Goal: Task Accomplishment & Management: Manage account settings

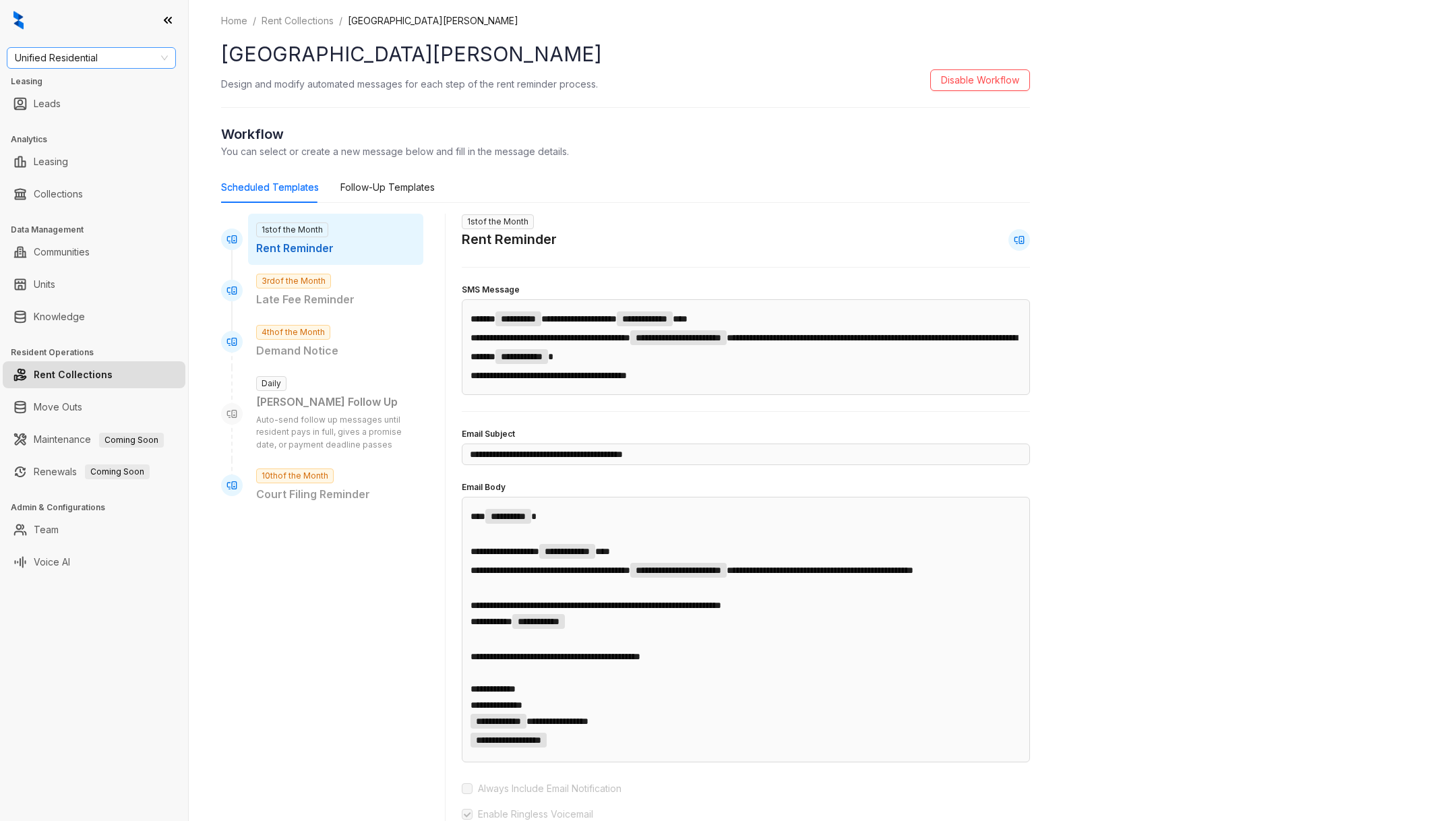
click at [72, 55] on span "Unified Residential" at bounding box center [91, 57] width 153 height 20
click at [82, 30] on div at bounding box center [94, 20] width 188 height 41
click at [78, 203] on link "Collections" at bounding box center [58, 194] width 49 height 27
click at [57, 189] on link "Collections" at bounding box center [58, 194] width 49 height 27
click at [65, 190] on link "Collections" at bounding box center [58, 194] width 49 height 27
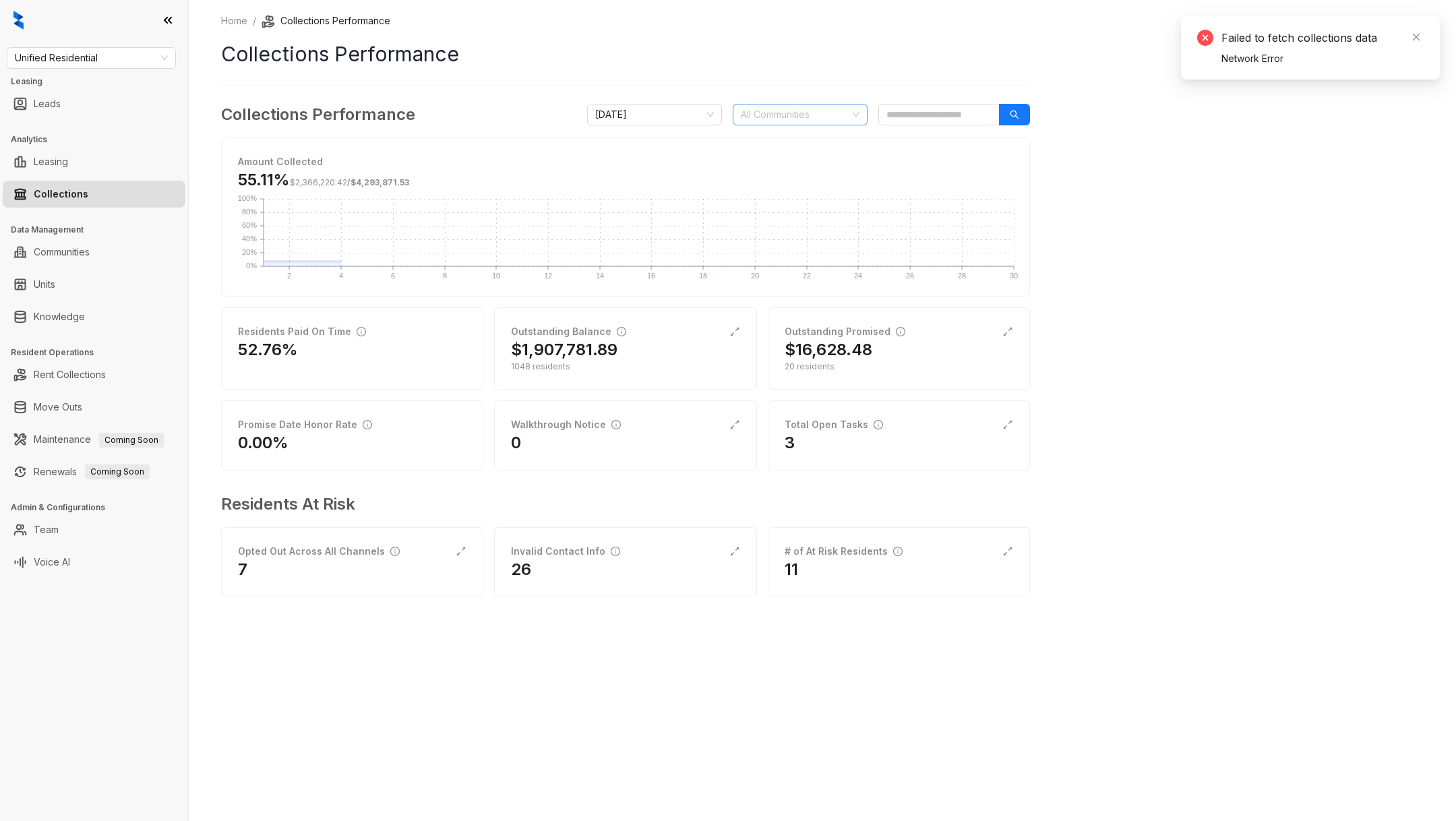
click at [841, 106] on div at bounding box center [793, 114] width 115 height 18
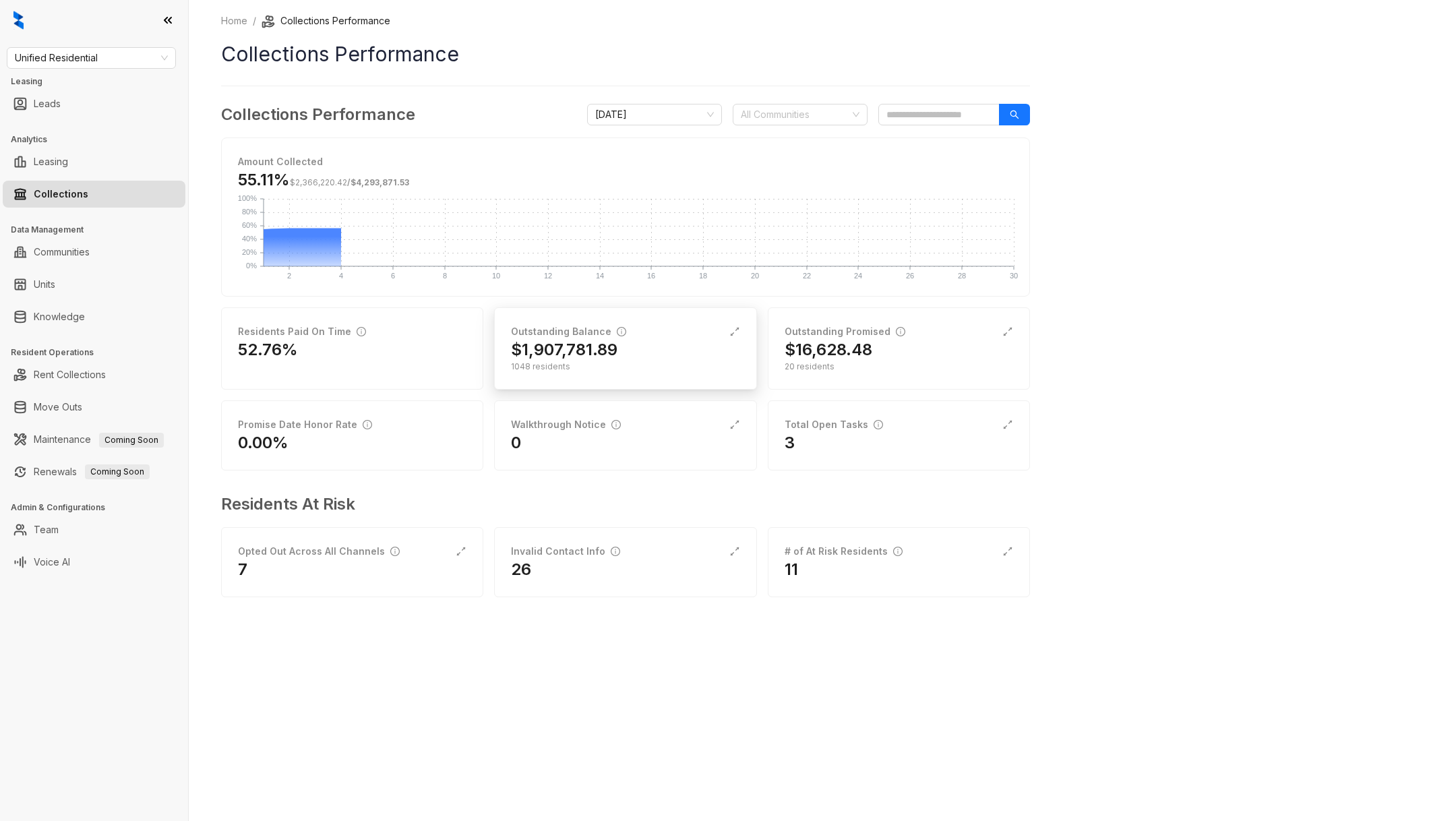
click at [602, 350] on h2 "$1,907,781.89" at bounding box center [565, 350] width 107 height 21
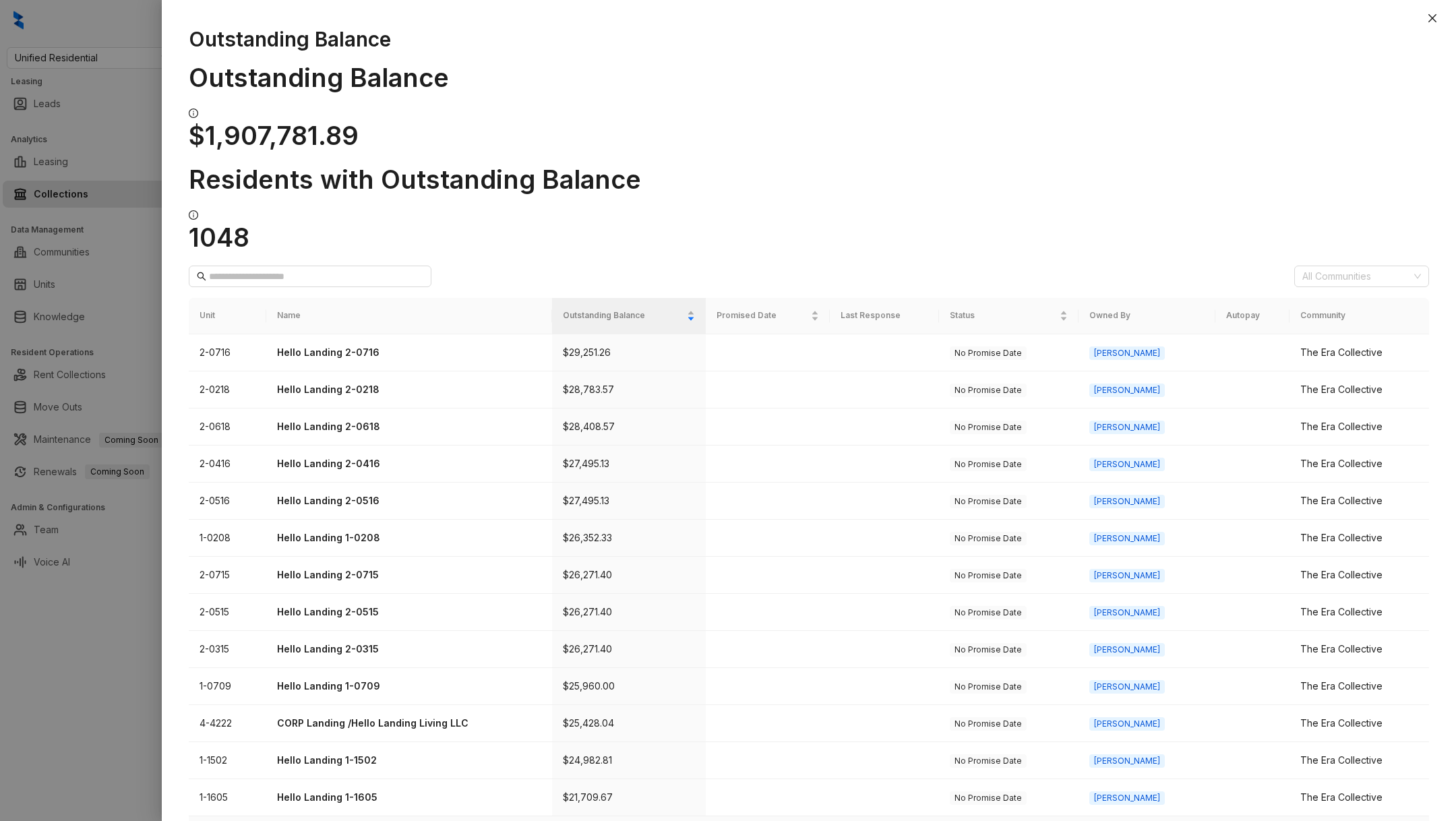
scroll to position [174, 0]
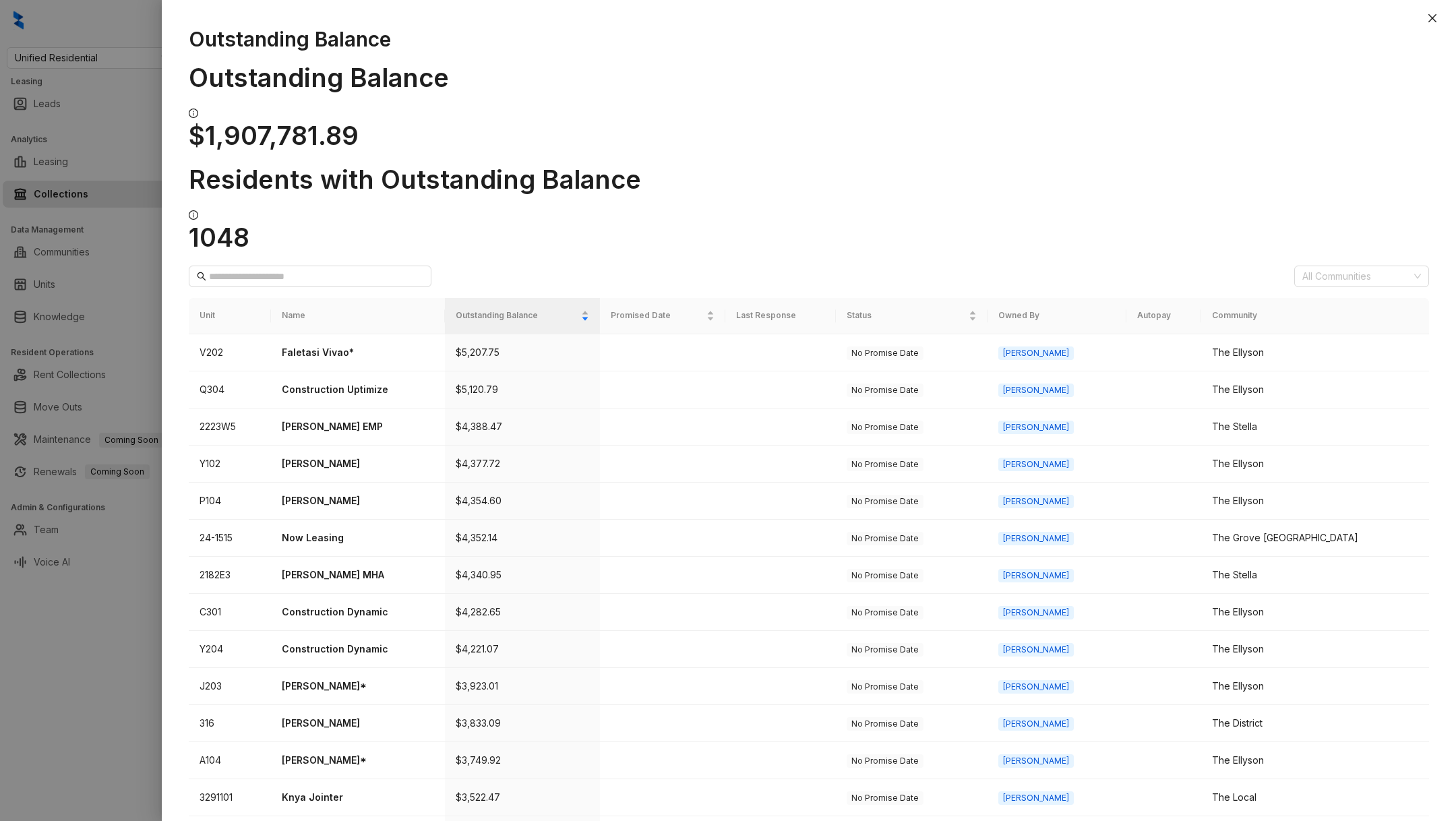
click at [81, 693] on div at bounding box center [728, 410] width 1456 height 821
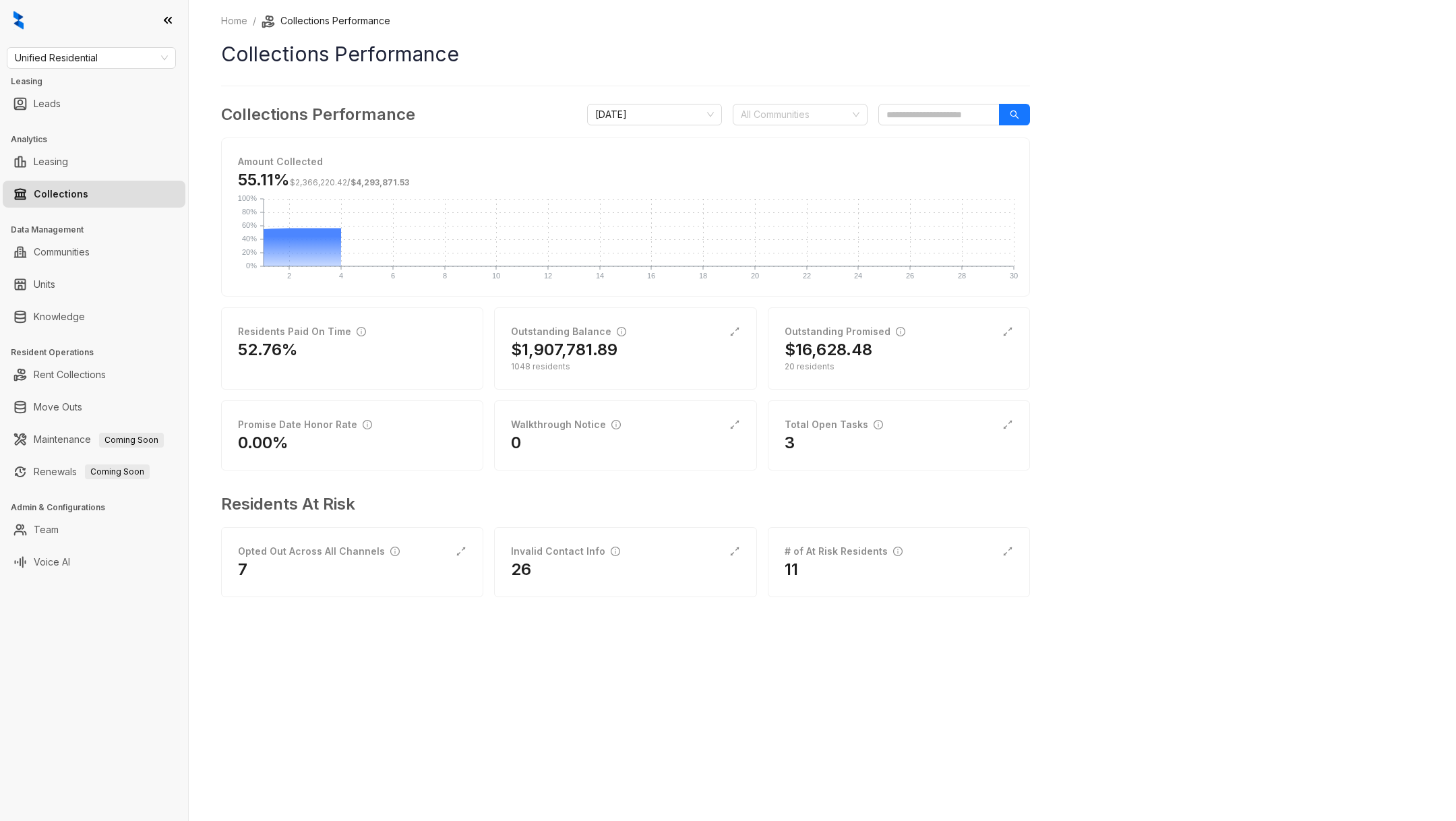
click at [916, 100] on div "Home / Collections Performance Collections Performance Collections Performance …" at bounding box center [626, 314] width 809 height 603
click at [916, 103] on div "Collections Performance [DATE] All Communities" at bounding box center [626, 115] width 809 height 24
click at [918, 124] on input "search" at bounding box center [939, 115] width 121 height 21
type input "**********"
click at [963, 117] on input "**********" at bounding box center [939, 115] width 121 height 21
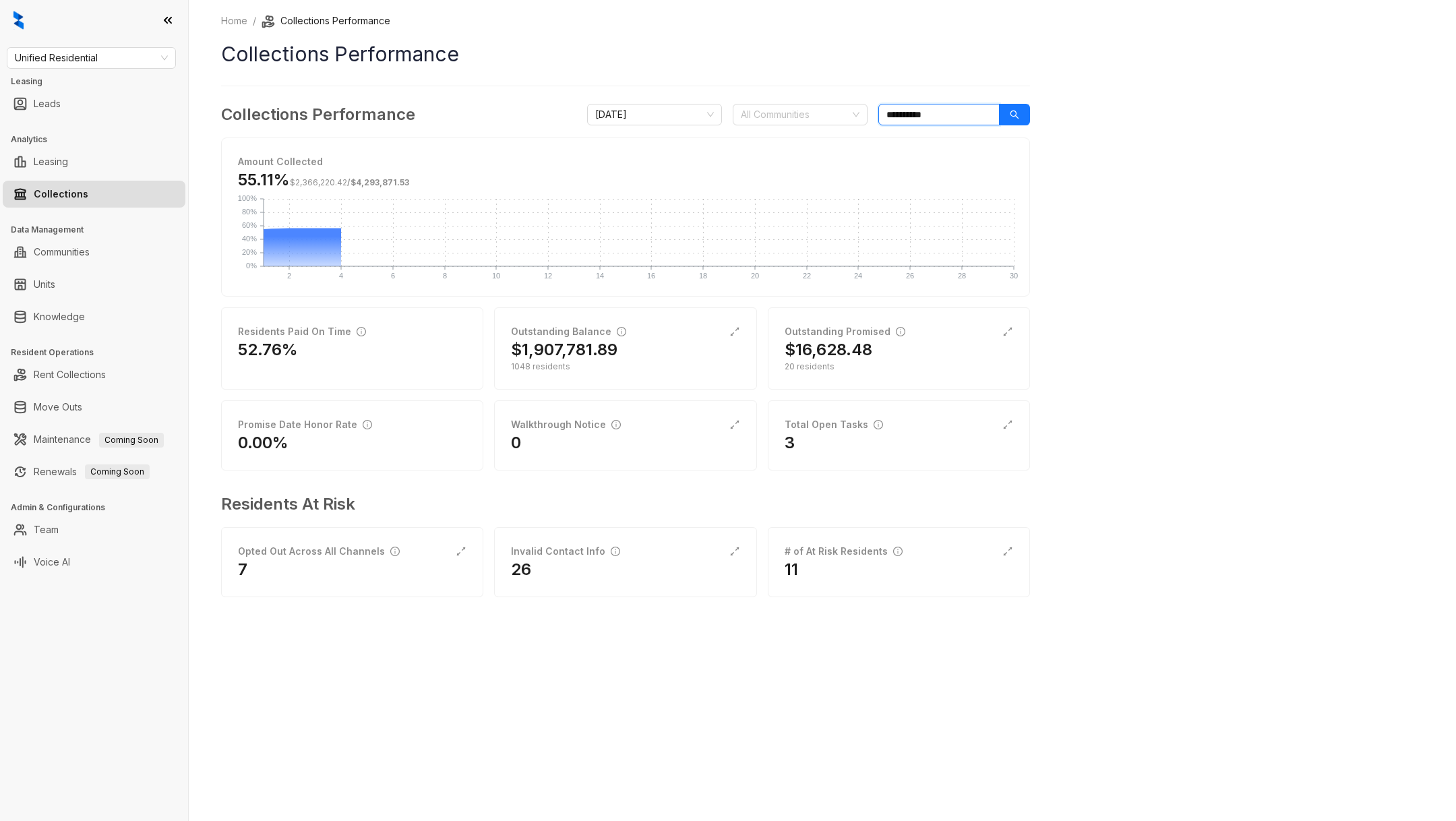
click at [963, 118] on input "**********" at bounding box center [939, 115] width 121 height 21
click at [767, 122] on div at bounding box center [793, 114] width 115 height 18
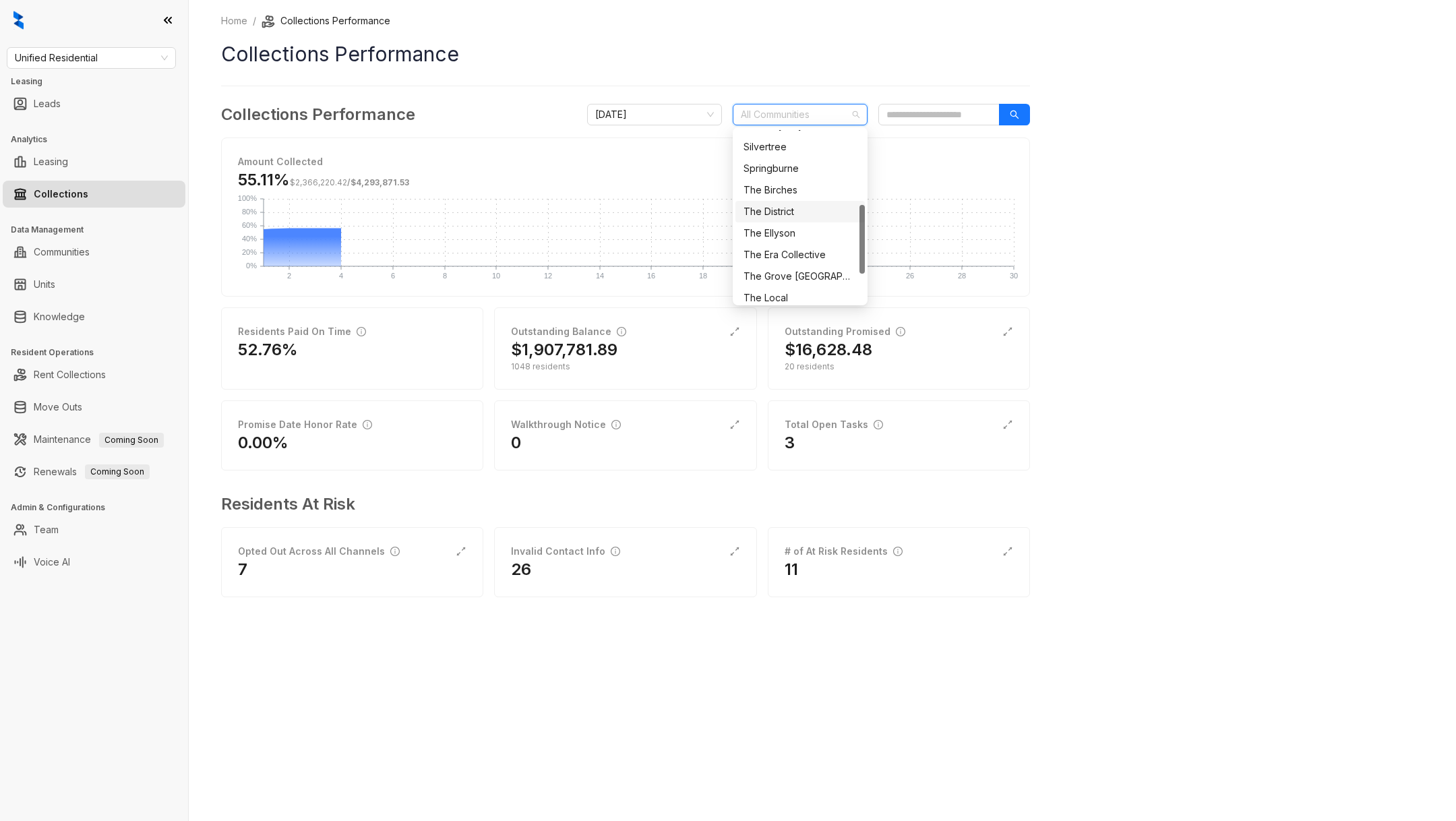
scroll to position [190, 0]
click at [799, 240] on div "The Ellyson" at bounding box center [799, 231] width 129 height 21
click at [1177, 355] on div "Home / Collections Performance Collections Performance Collections Performance …" at bounding box center [823, 410] width 1267 height 821
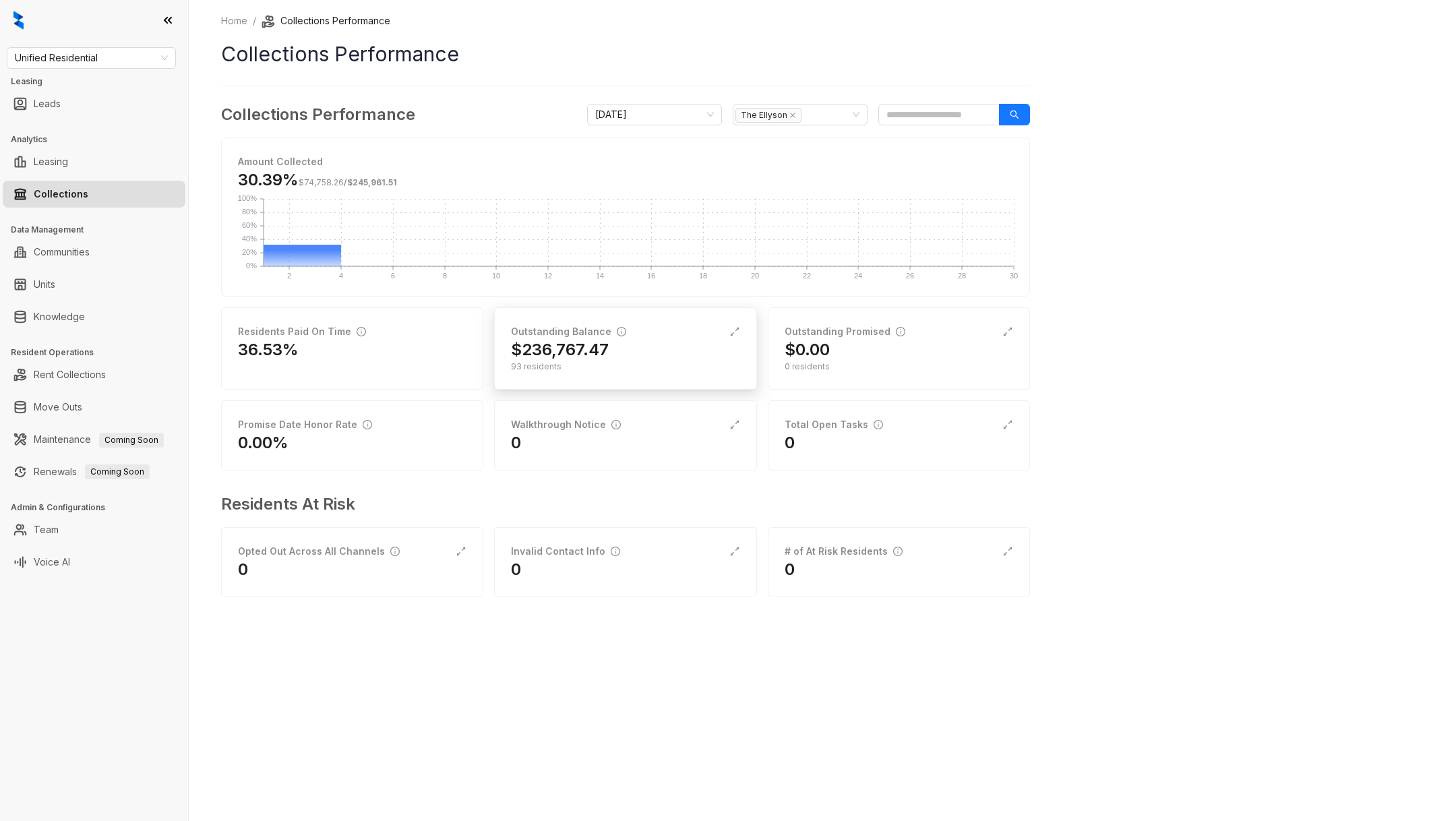
click at [604, 355] on h2 "$236,767.47" at bounding box center [560, 350] width 98 height 21
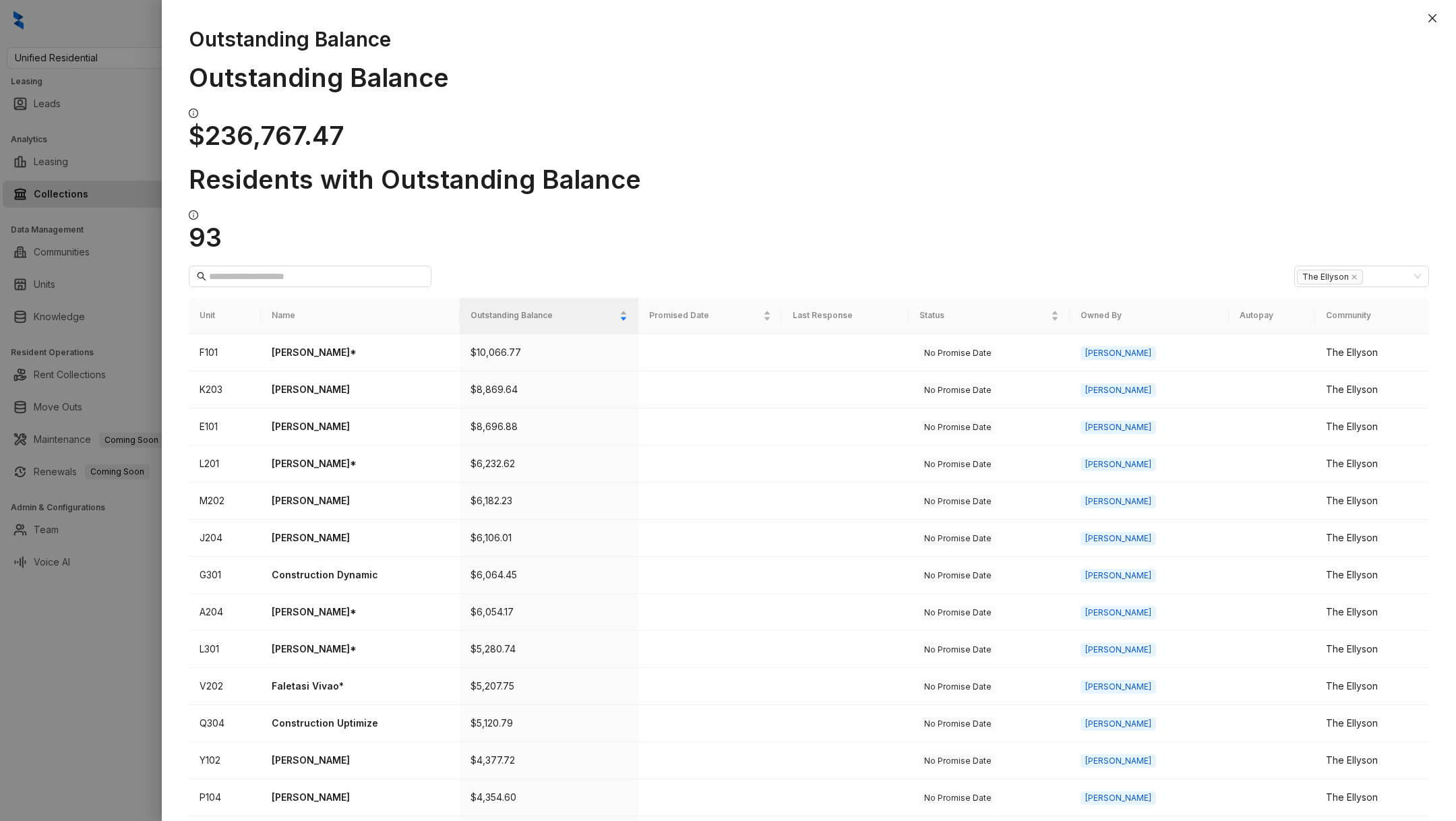
click at [119, 669] on div at bounding box center [728, 410] width 1456 height 821
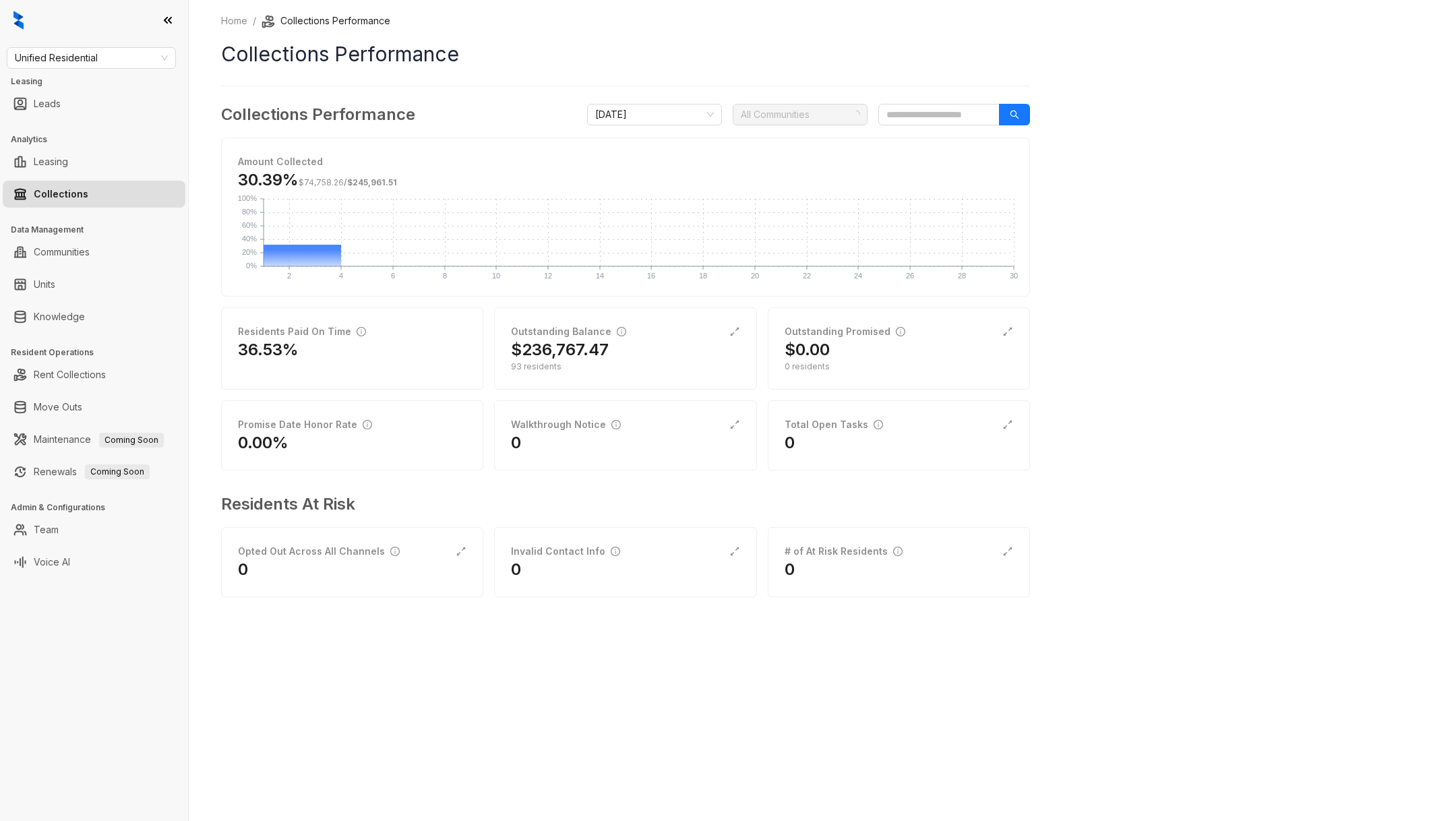
click at [805, 110] on div at bounding box center [793, 114] width 115 height 18
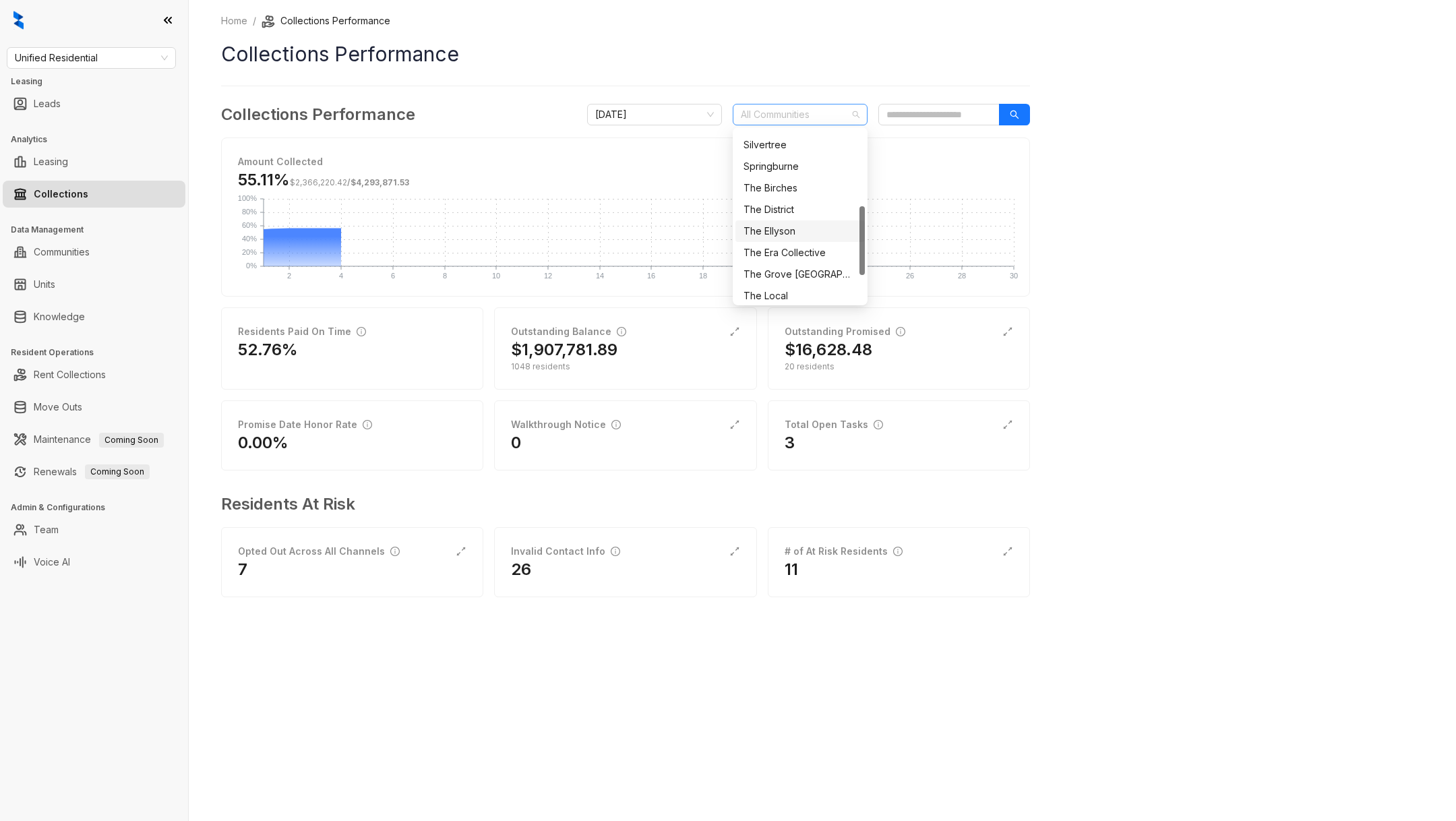
click at [802, 112] on div at bounding box center [793, 114] width 115 height 18
click at [789, 249] on div "The Nova" at bounding box center [800, 248] width 113 height 15
click at [575, 669] on div "Home / Collections Performance Collections Performance Collections Performance …" at bounding box center [823, 410] width 1267 height 821
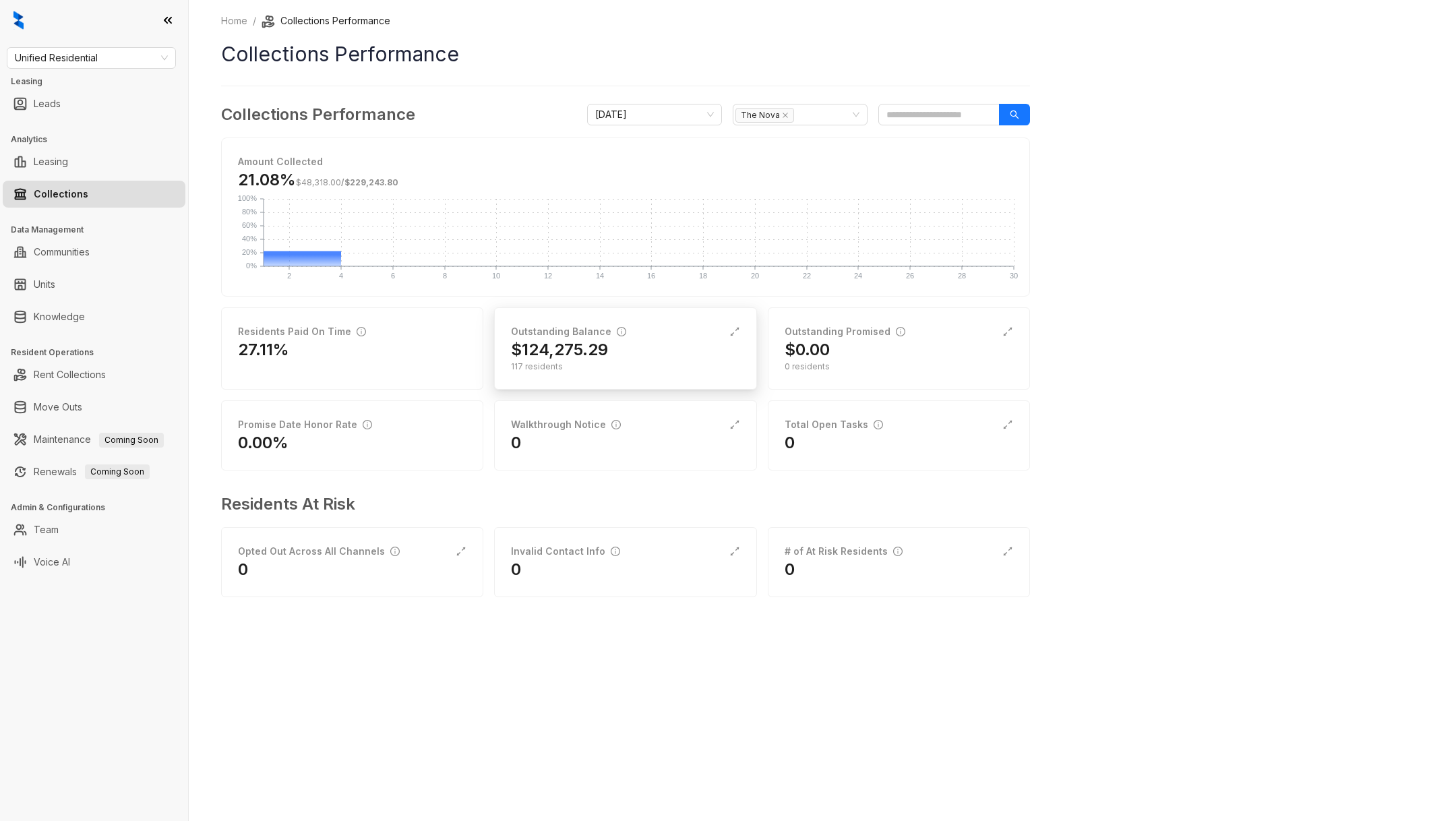
click at [663, 365] on div "117 residents" at bounding box center [626, 367] width 229 height 13
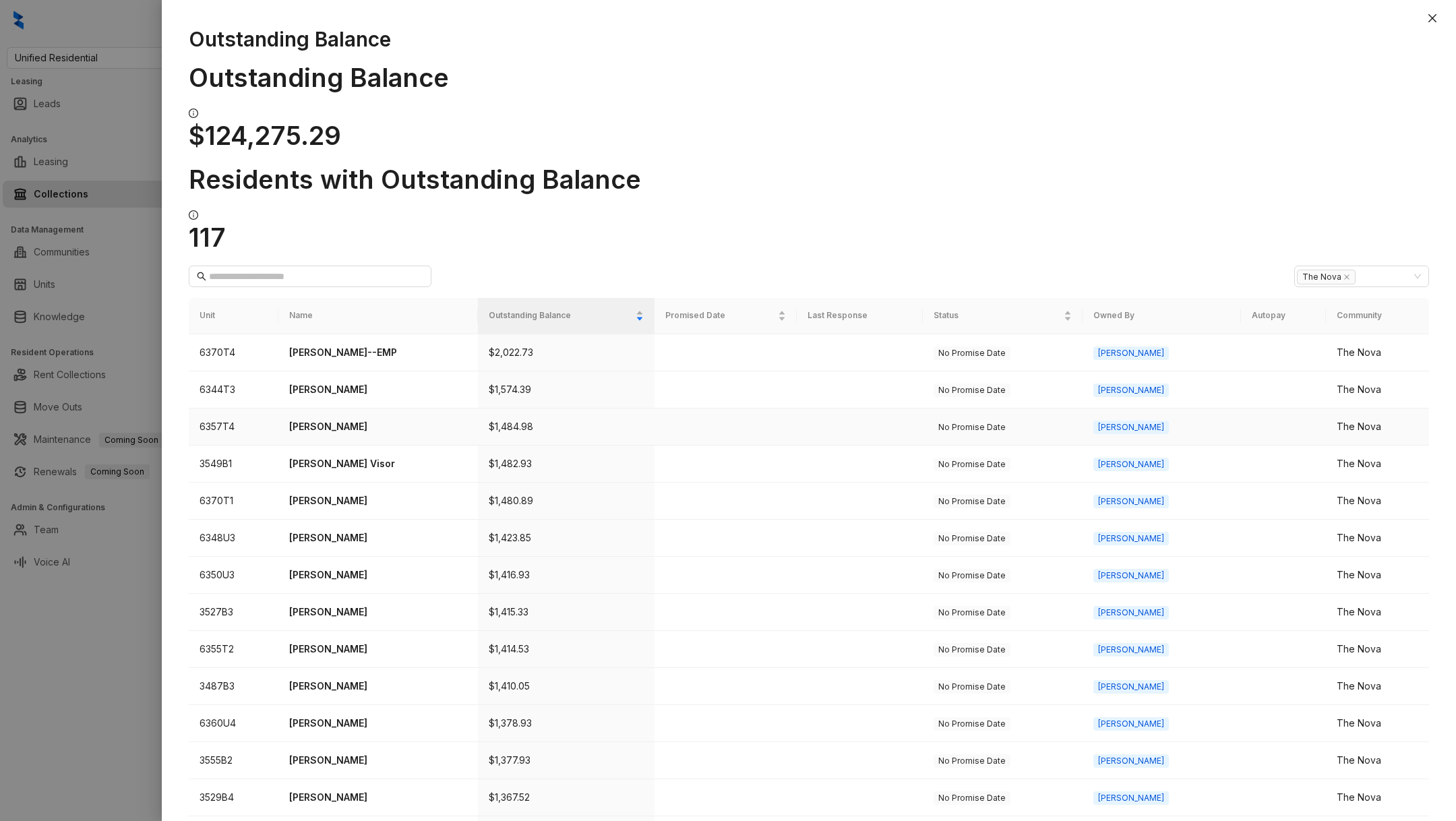
click at [353, 419] on p "[PERSON_NAME]" at bounding box center [377, 426] width 178 height 15
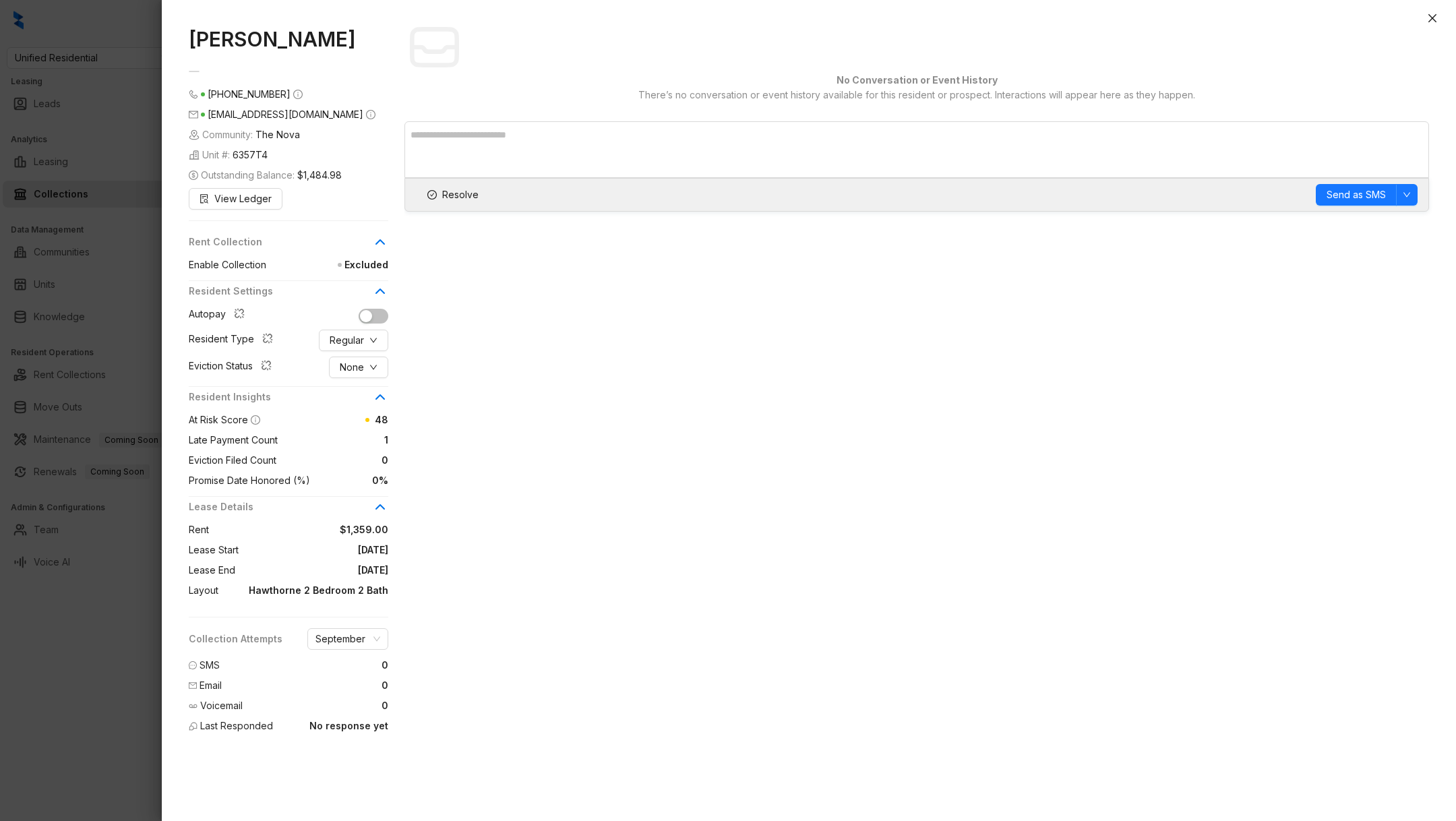
click at [101, 710] on div at bounding box center [728, 410] width 1456 height 821
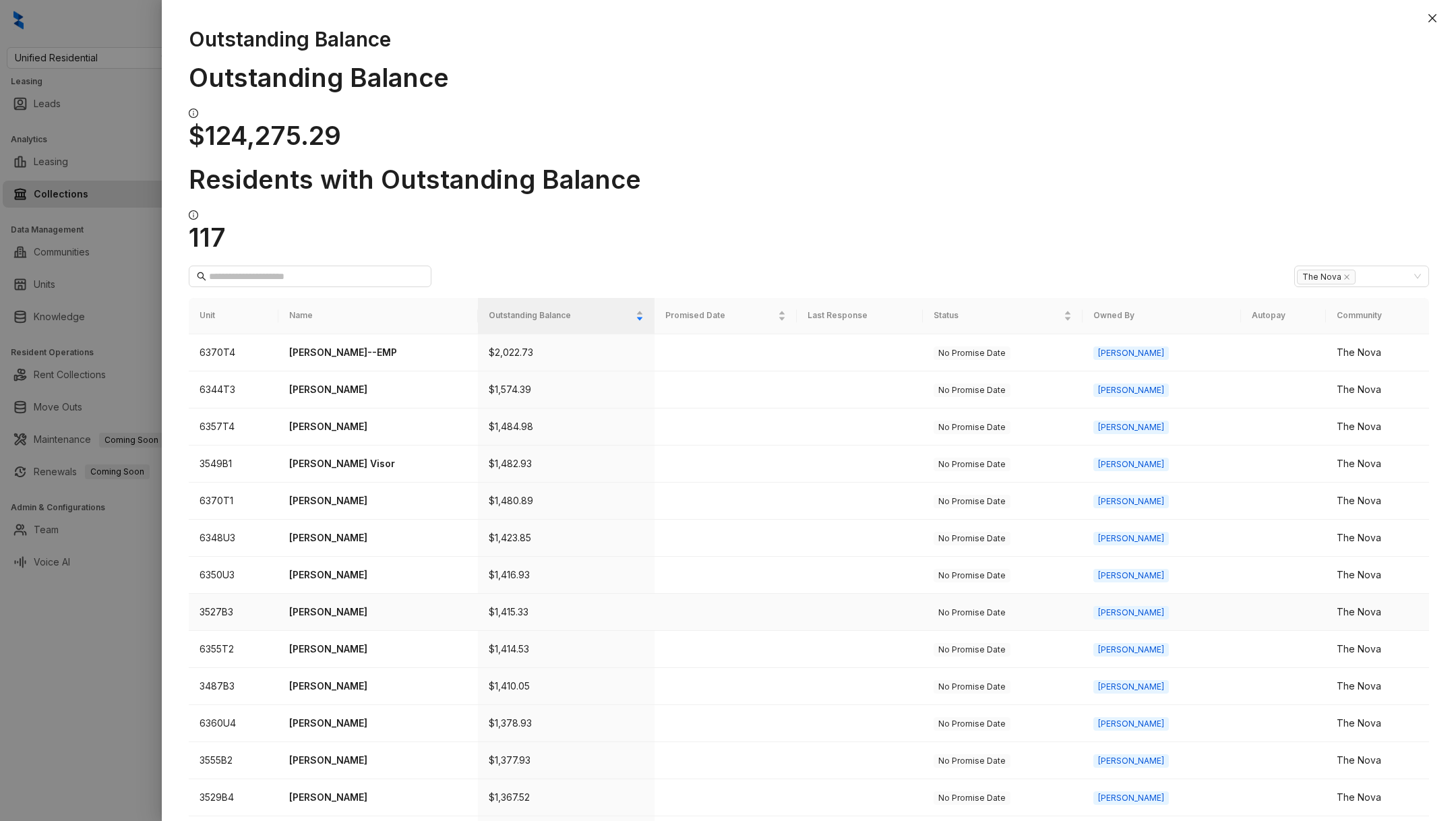
click at [315, 605] on p "[PERSON_NAME]" at bounding box center [377, 611] width 178 height 15
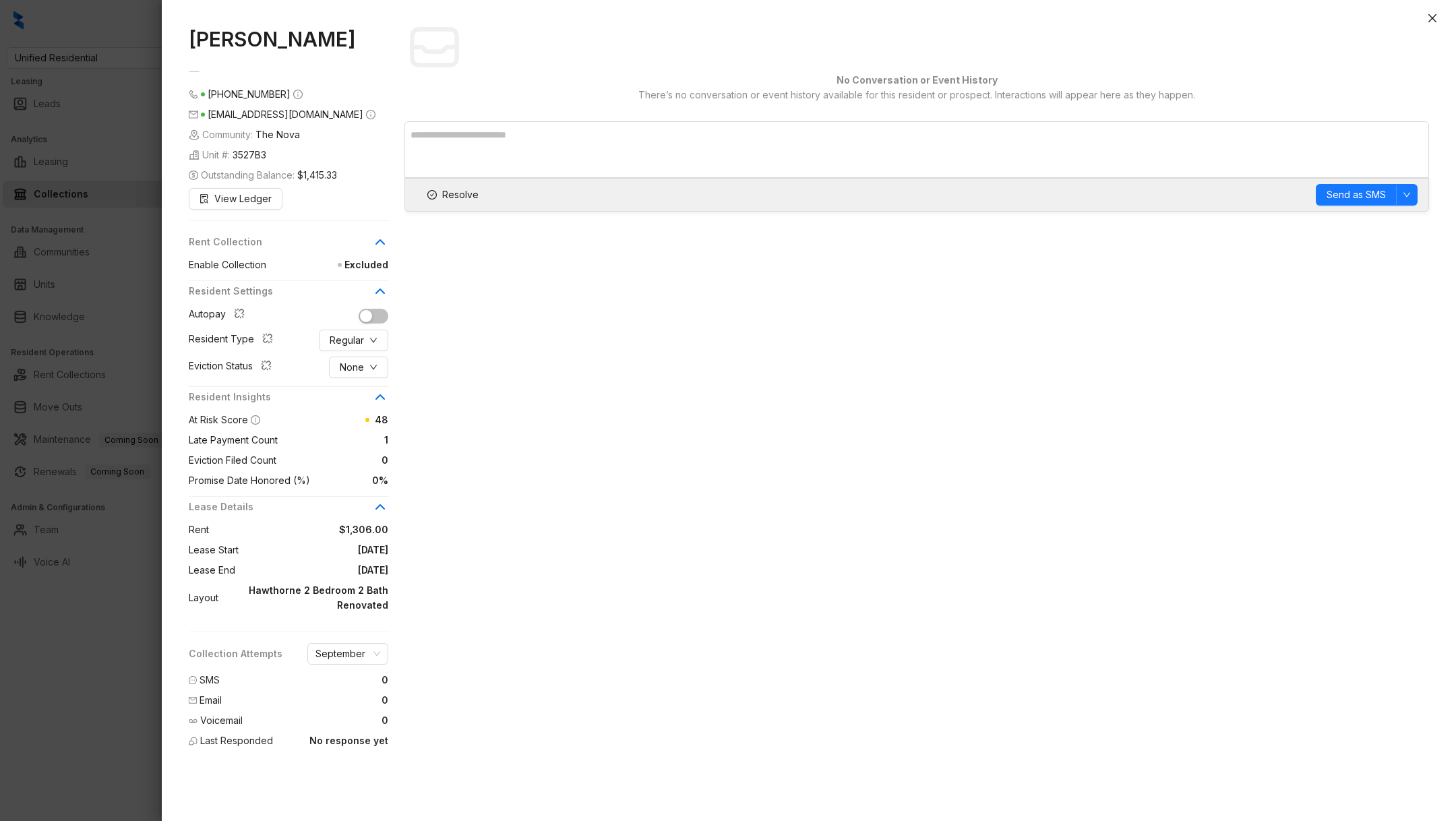
click at [128, 717] on div at bounding box center [728, 410] width 1456 height 821
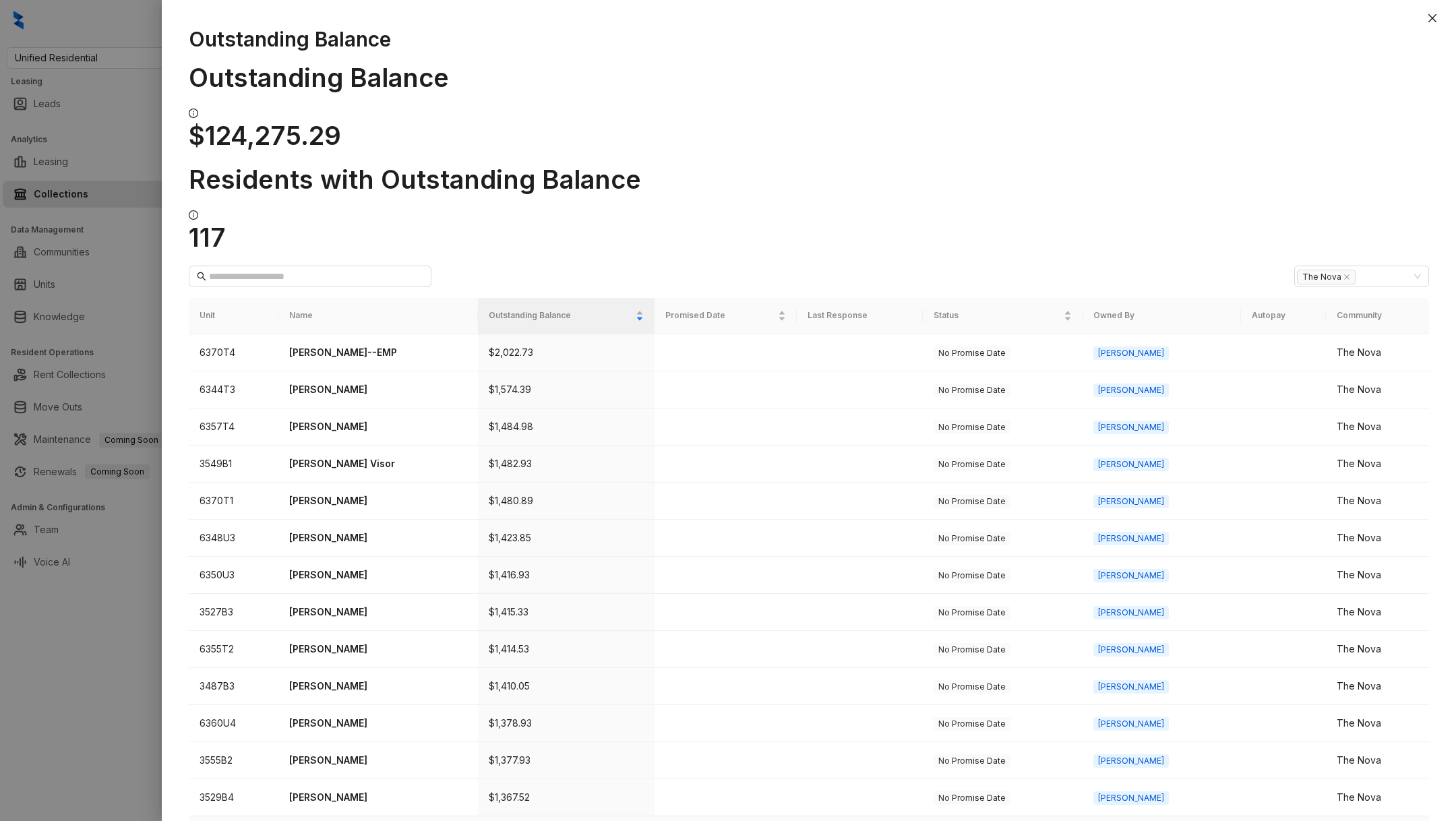
click at [372, 817] on td "[PERSON_NAME]" at bounding box center [378, 836] width 200 height 37
click at [348, 817] on td "[PERSON_NAME]" at bounding box center [378, 836] width 200 height 37
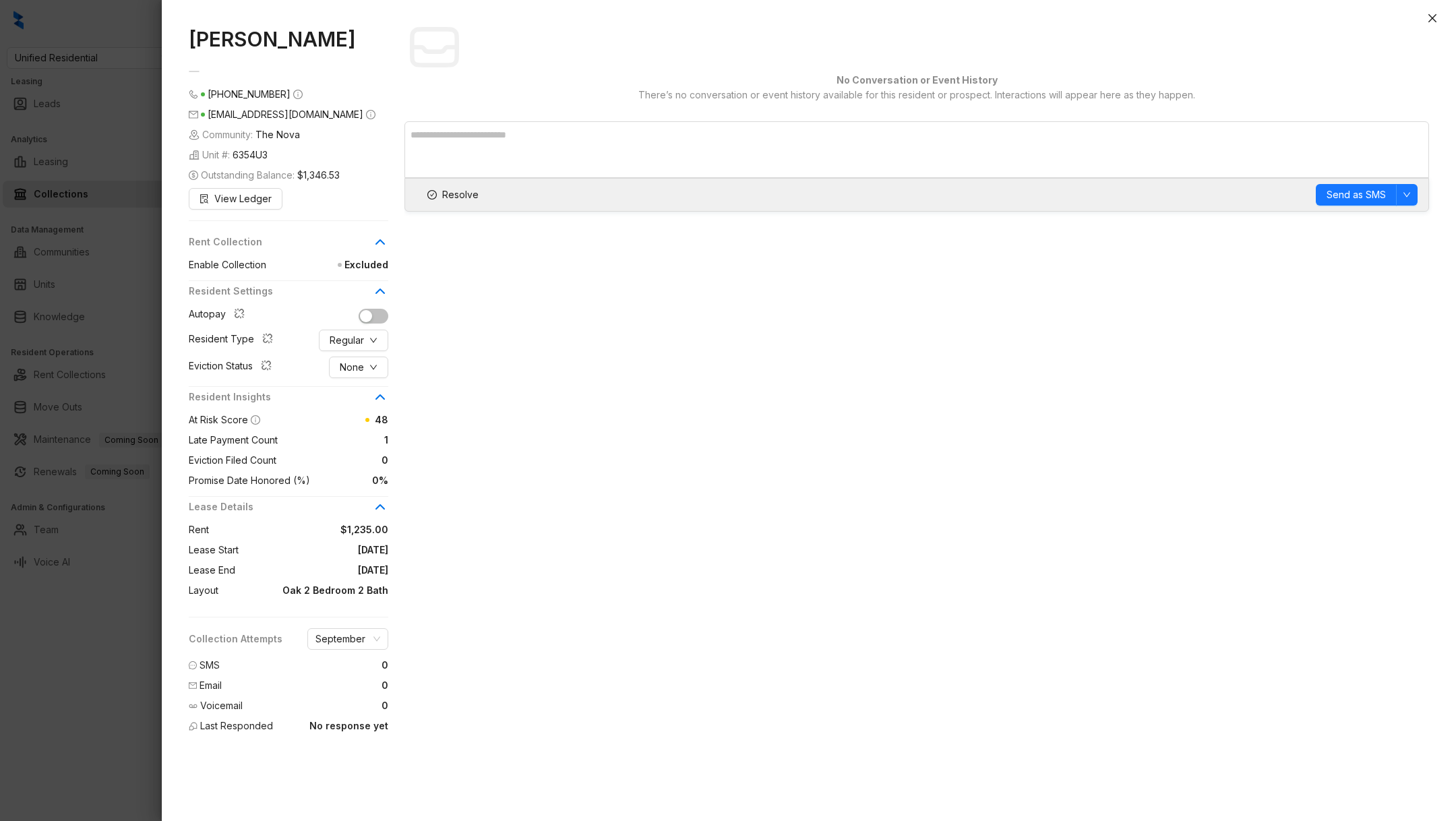
click at [140, 765] on div at bounding box center [728, 410] width 1456 height 821
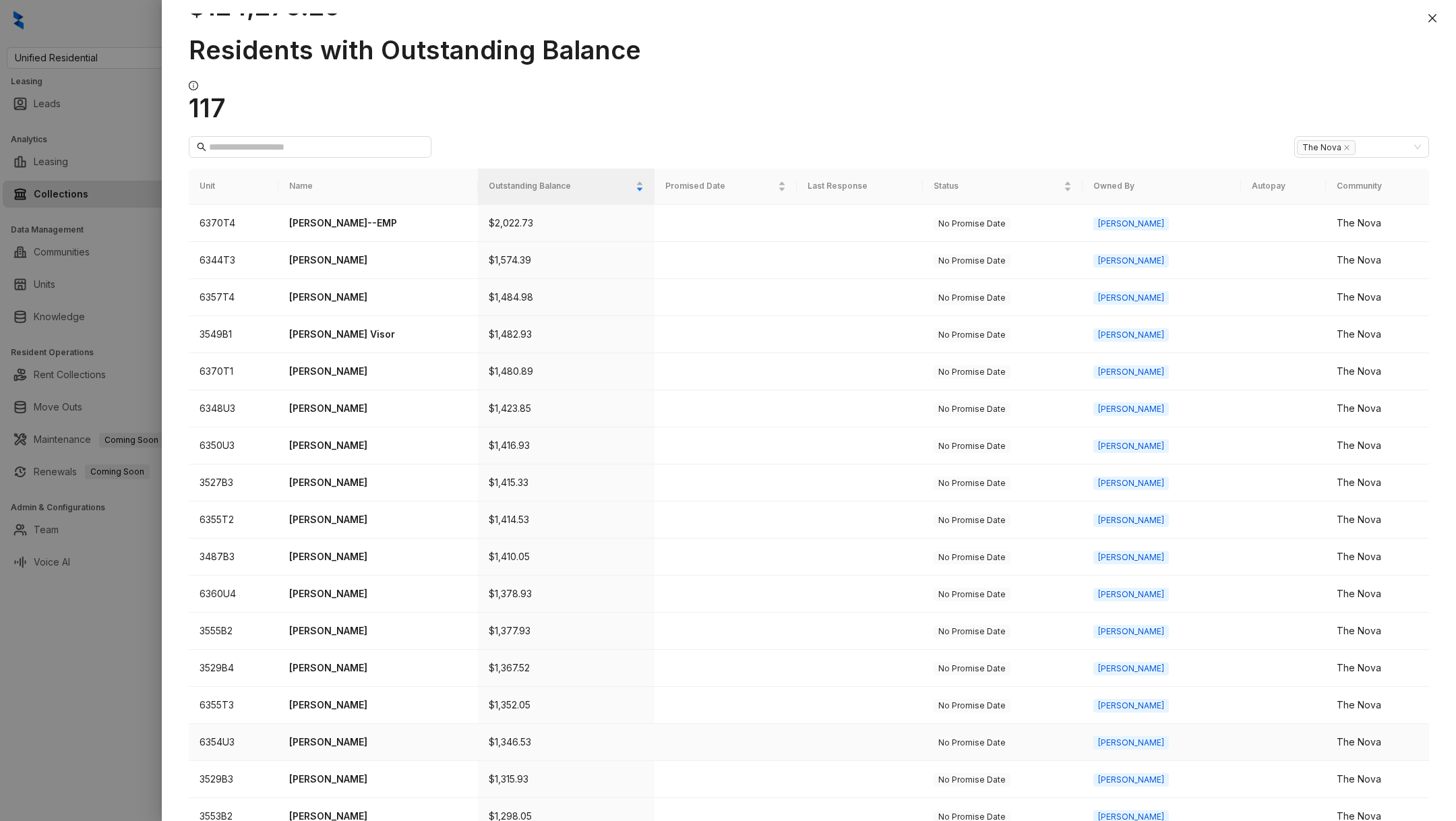
scroll to position [134, 0]
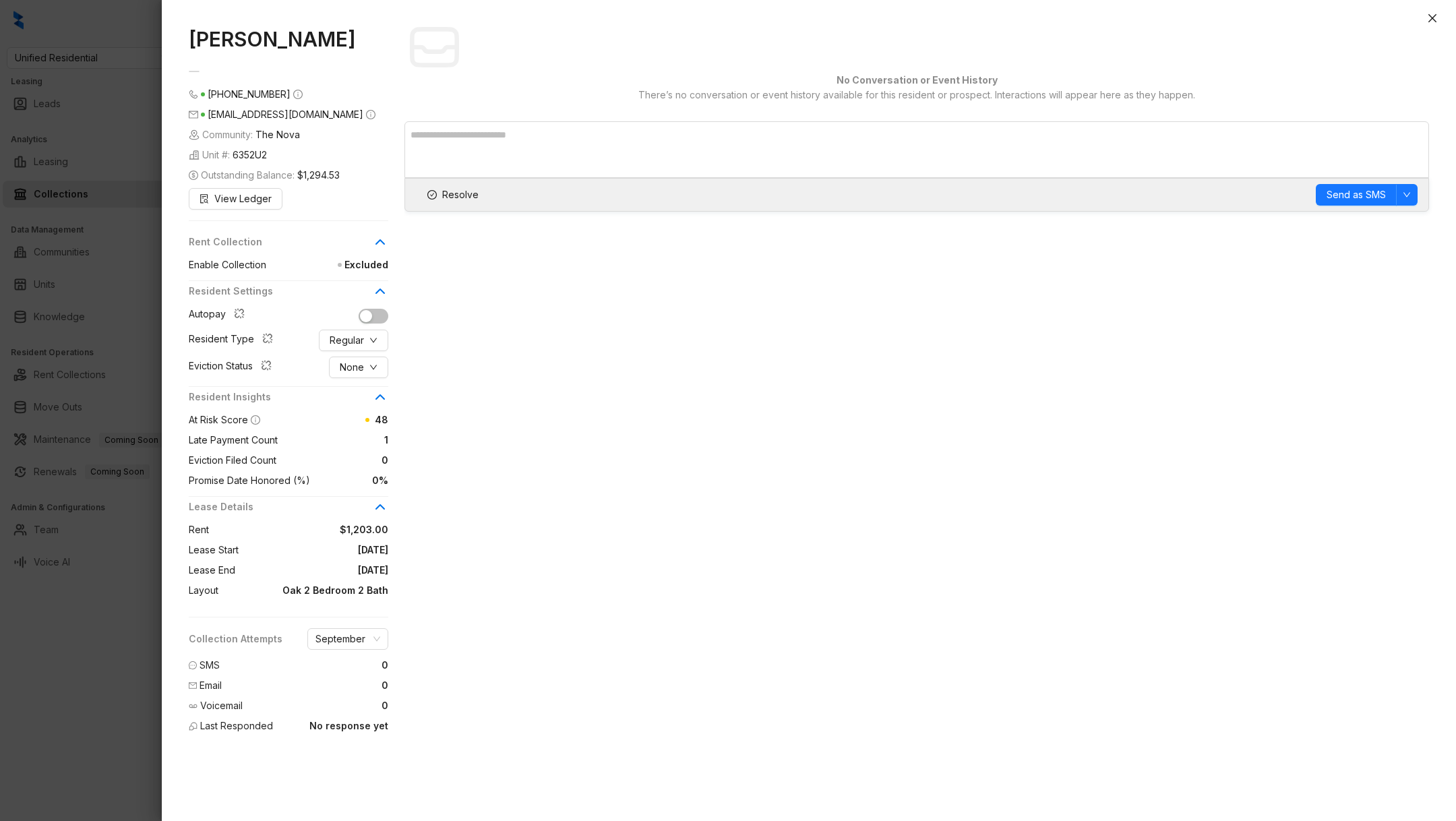
click at [182, 650] on div "[PERSON_NAME] [PHONE_NUMBER] [EMAIL_ADDRESS][DOMAIN_NAME] Community: The Nova U…" at bounding box center [809, 417] width 1294 height 808
click at [152, 633] on div at bounding box center [728, 410] width 1456 height 821
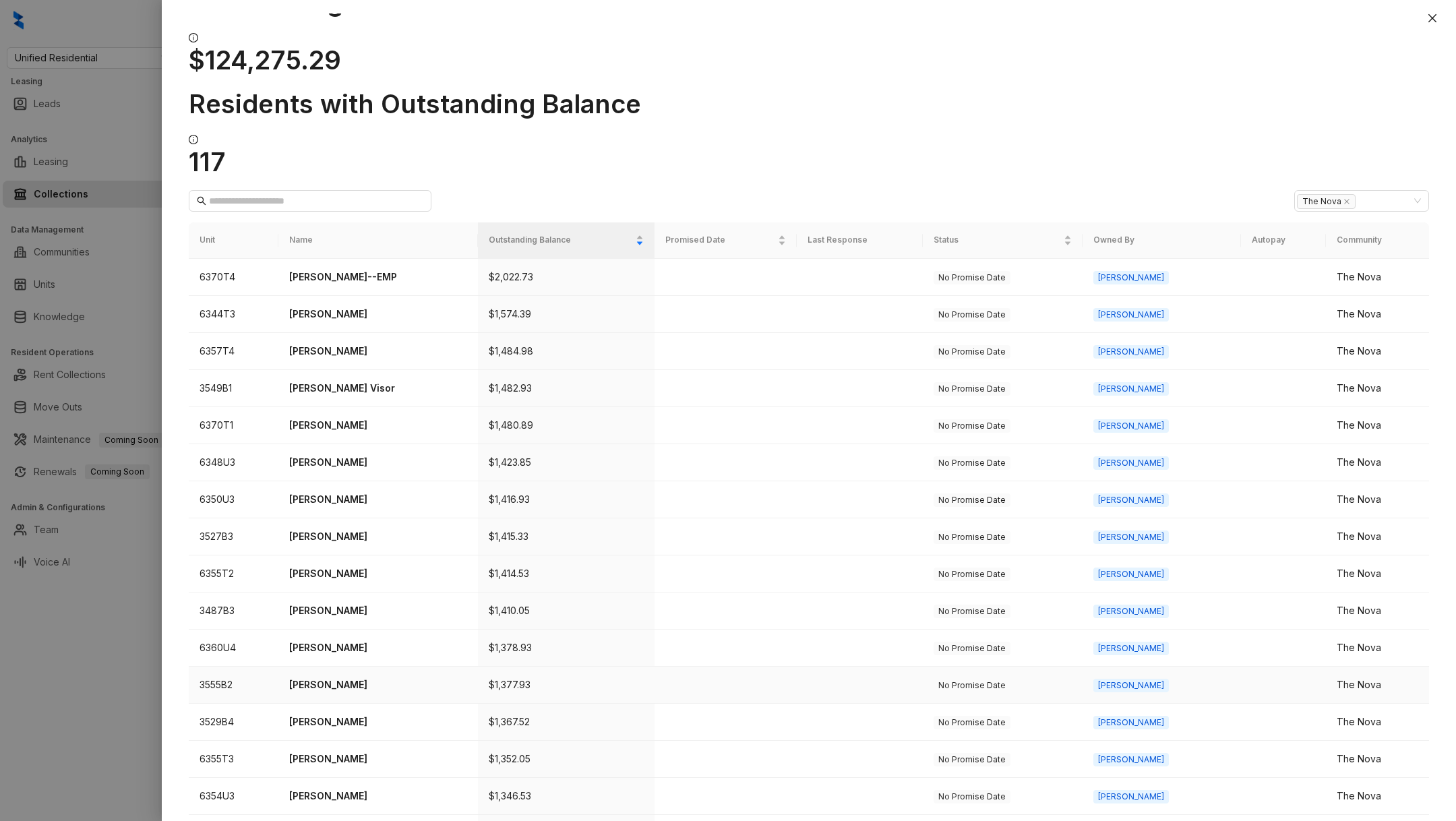
scroll to position [174, 0]
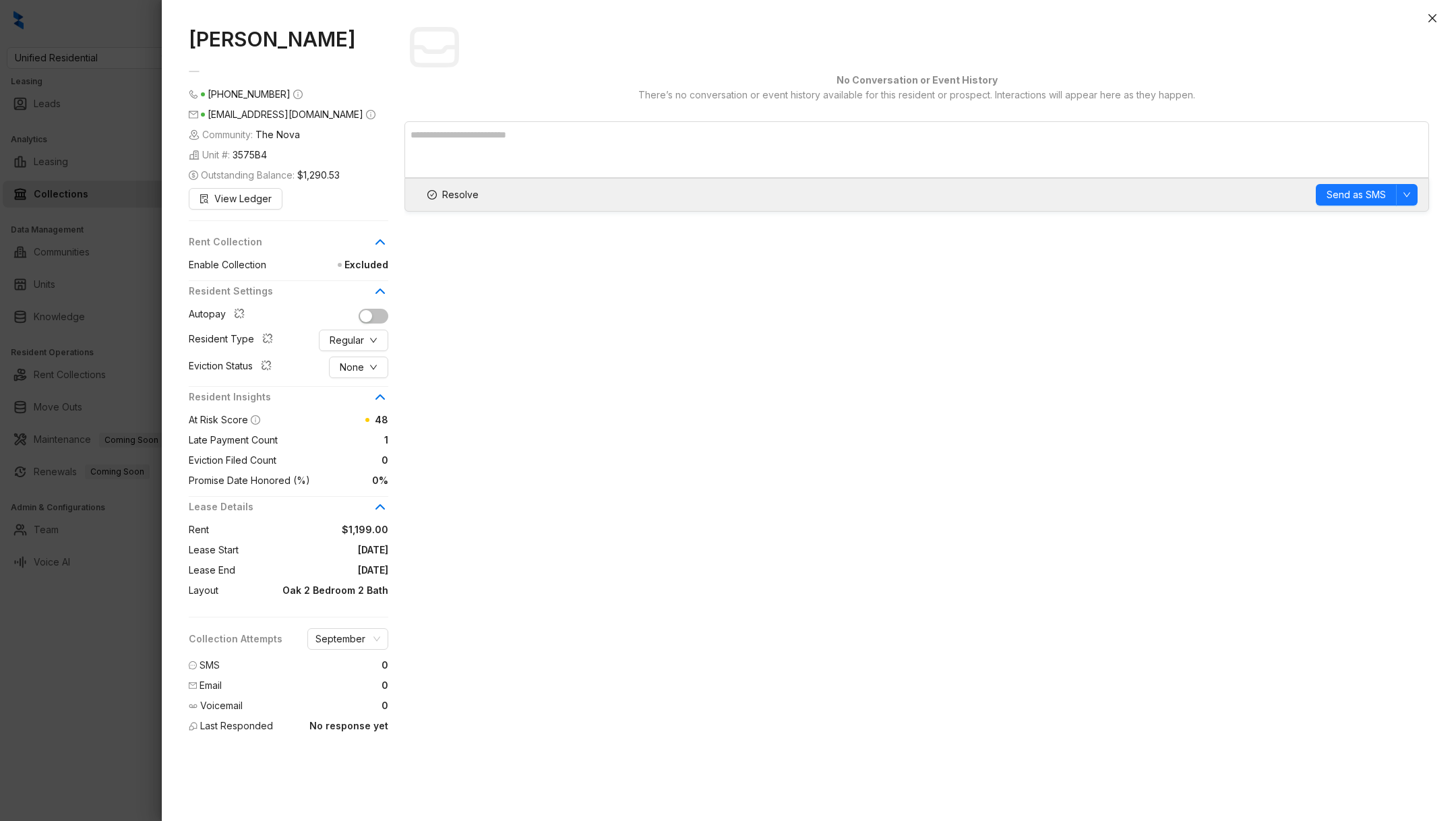
click at [148, 692] on div at bounding box center [728, 410] width 1456 height 821
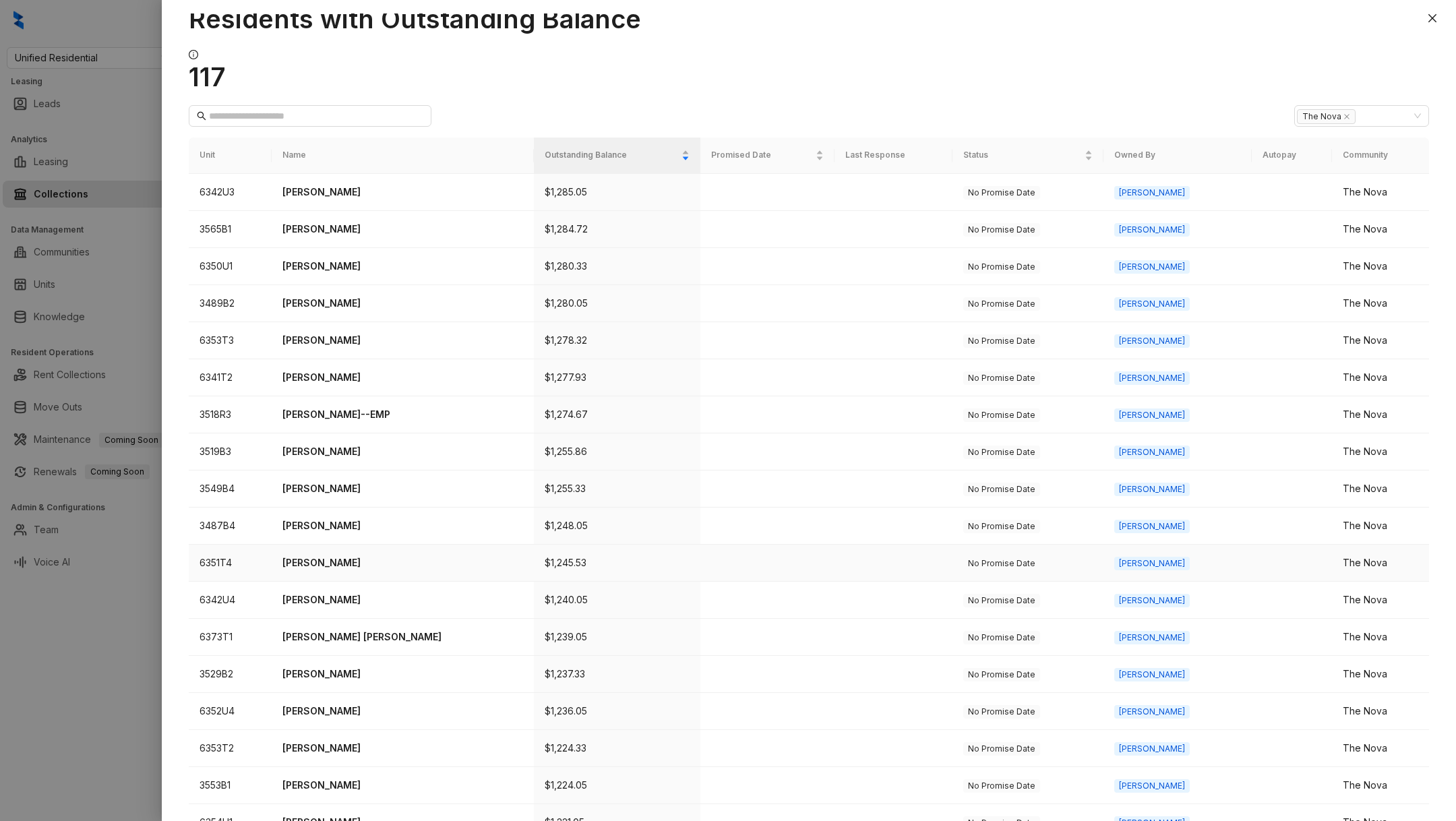
scroll to position [174, 0]
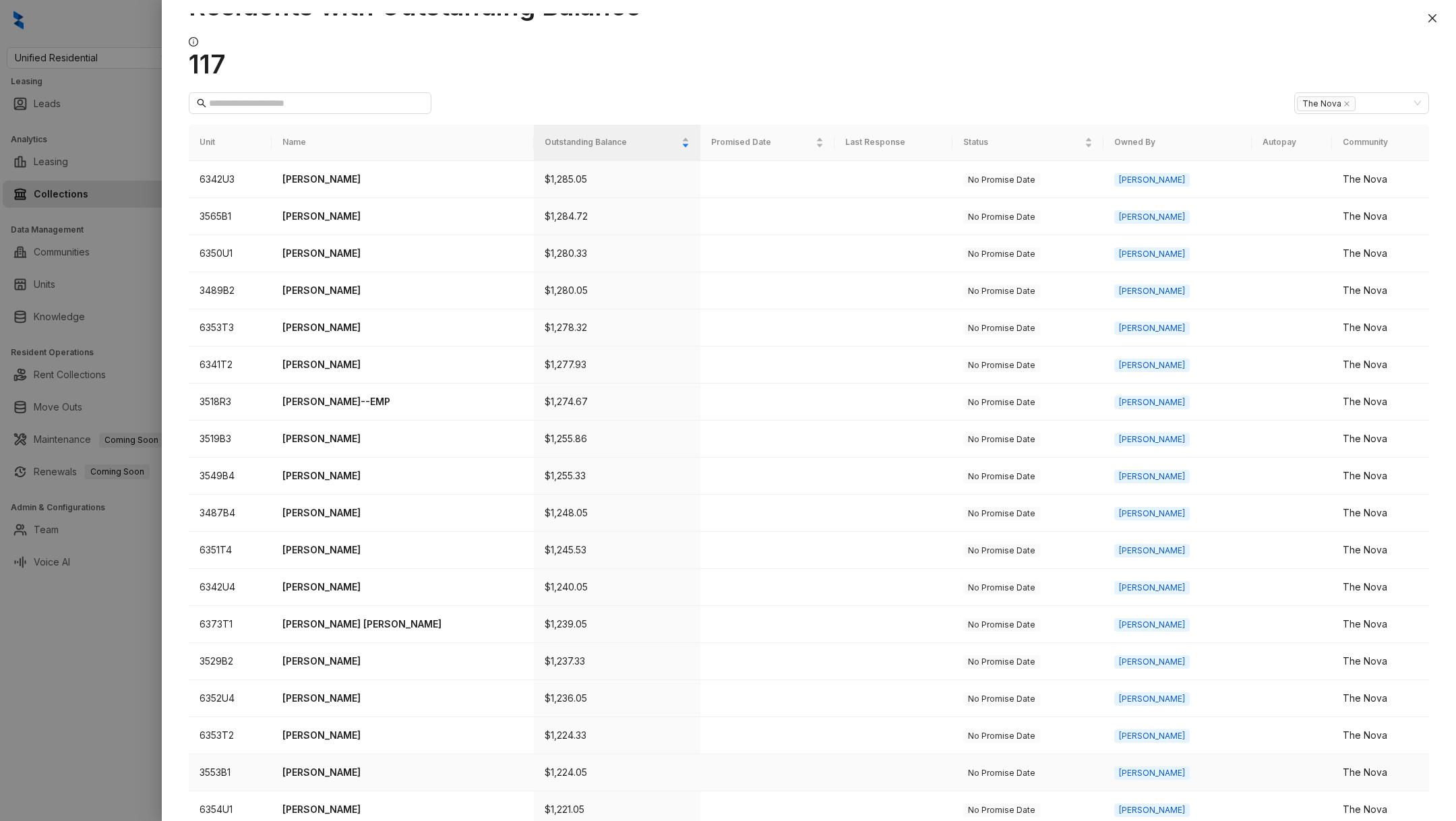
click at [343, 755] on td "[PERSON_NAME]" at bounding box center [403, 773] width 262 height 37
click at [339, 766] on p "[PERSON_NAME]" at bounding box center [403, 772] width 241 height 15
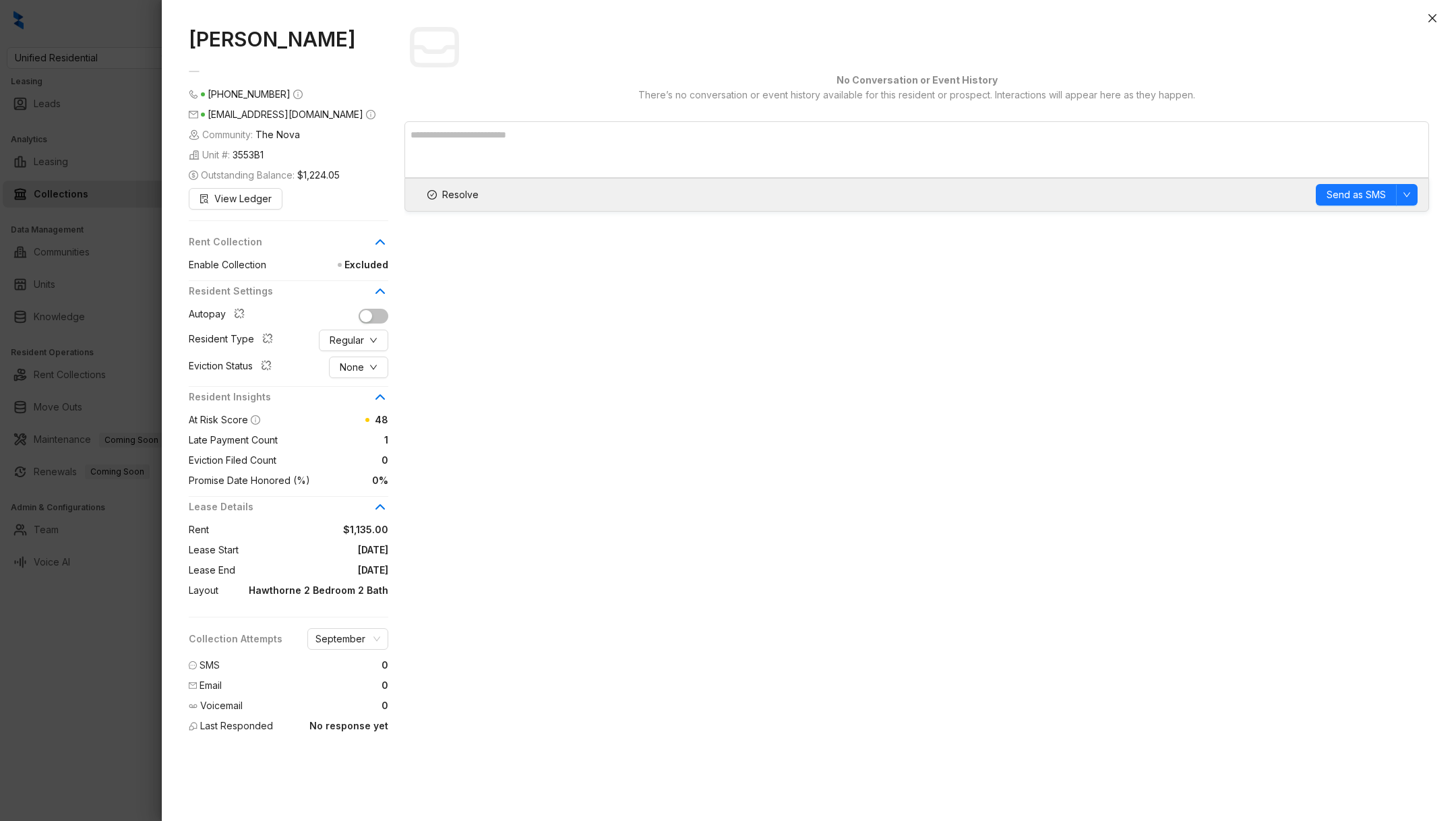
click at [172, 655] on div "[PERSON_NAME] [PHONE_NUMBER] [EMAIL_ADDRESS][DOMAIN_NAME] Community: The Nova U…" at bounding box center [809, 417] width 1294 height 808
click at [151, 643] on div at bounding box center [728, 410] width 1456 height 821
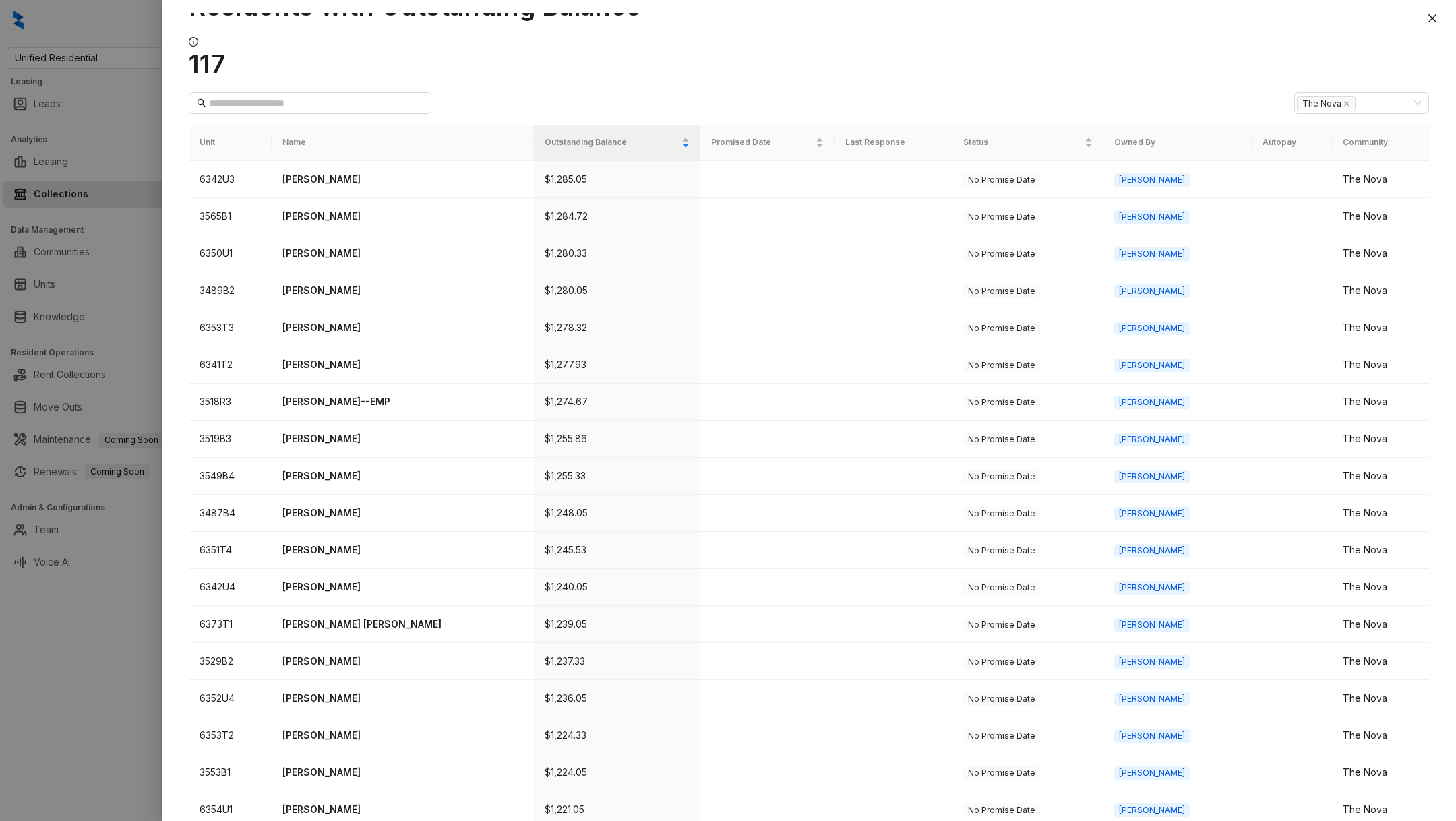
click at [151, 643] on div at bounding box center [728, 410] width 1456 height 821
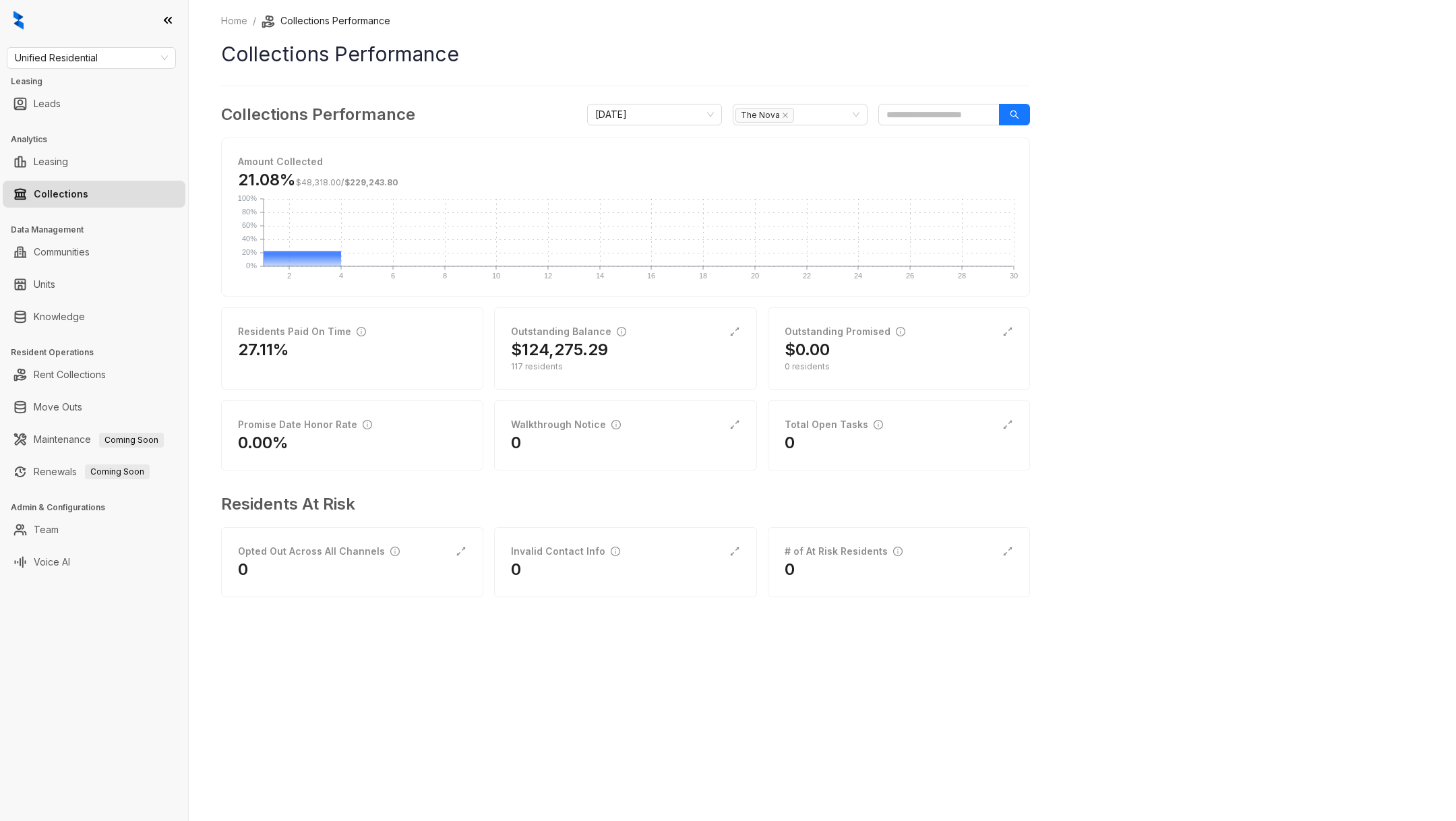
click at [151, 643] on div "Unified Residential Leasing Leads Analytics Leasing Collections Data Management…" at bounding box center [94, 410] width 188 height 821
click at [732, 378] on div "Outstanding Balance $1,907,781.89 1048 residents" at bounding box center [625, 348] width 262 height 82
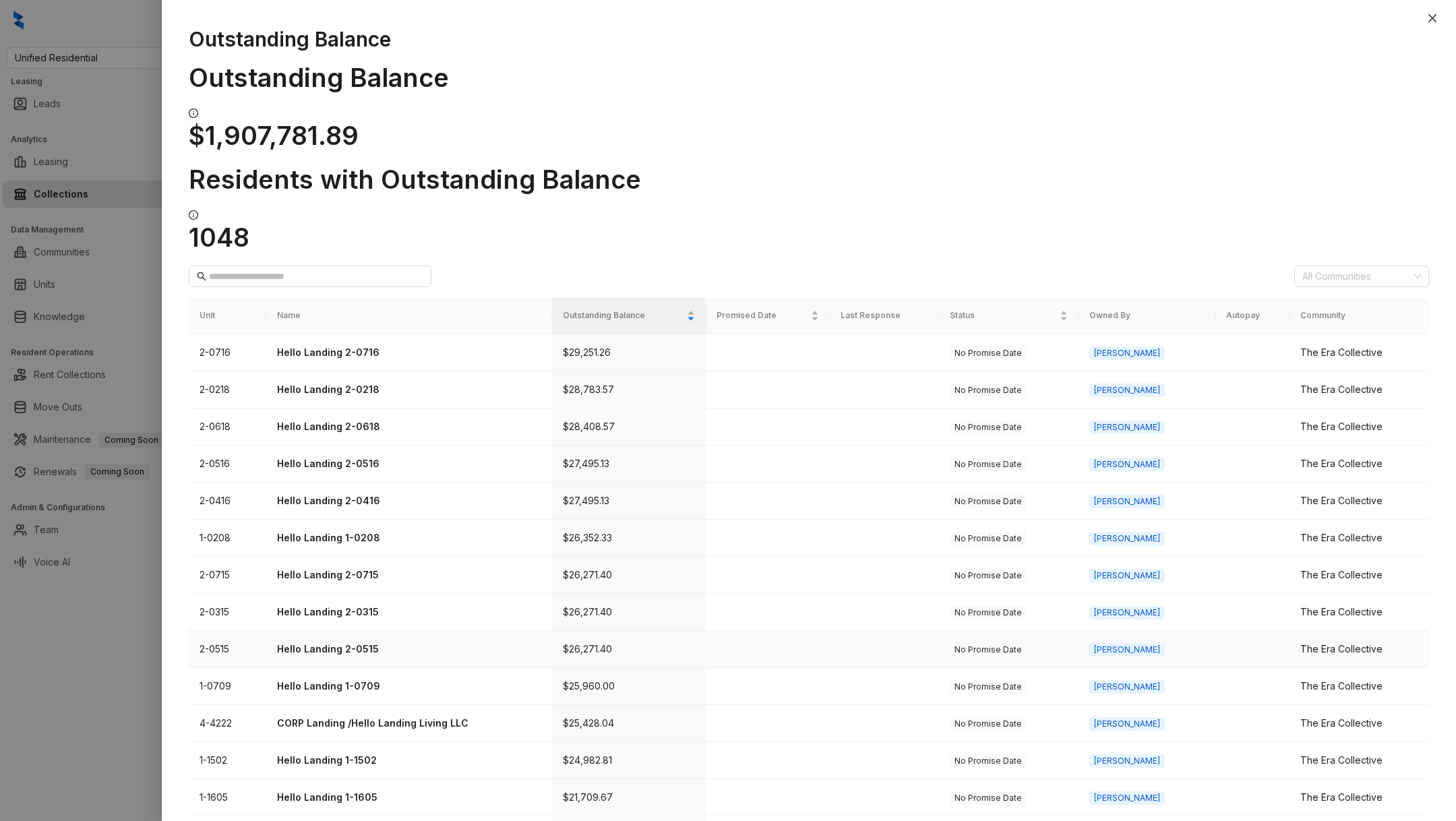
scroll to position [174, 0]
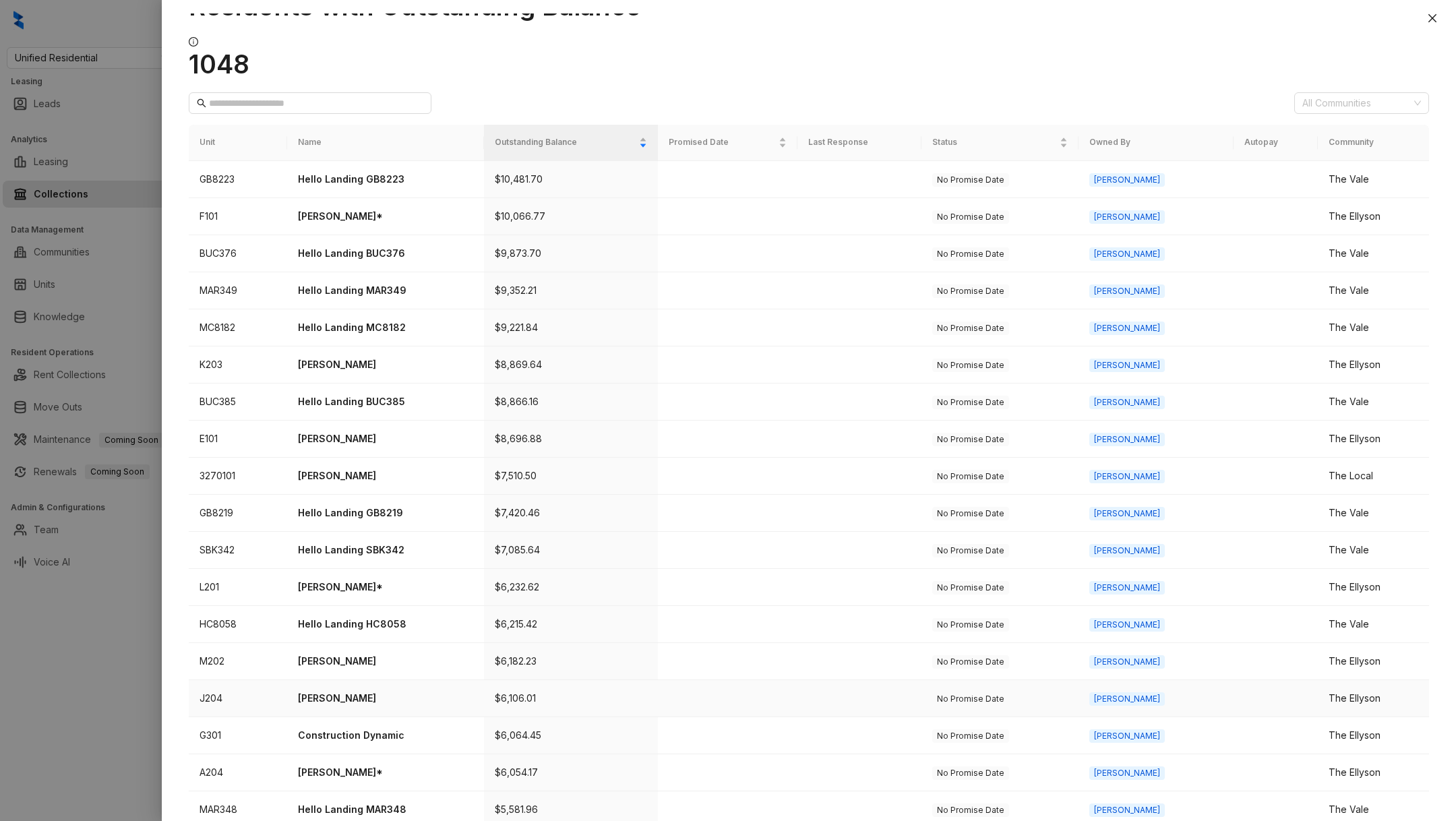
click at [418, 680] on td "[PERSON_NAME]" at bounding box center [386, 699] width 198 height 37
click at [418, 691] on p "[PERSON_NAME]" at bounding box center [385, 698] width 176 height 15
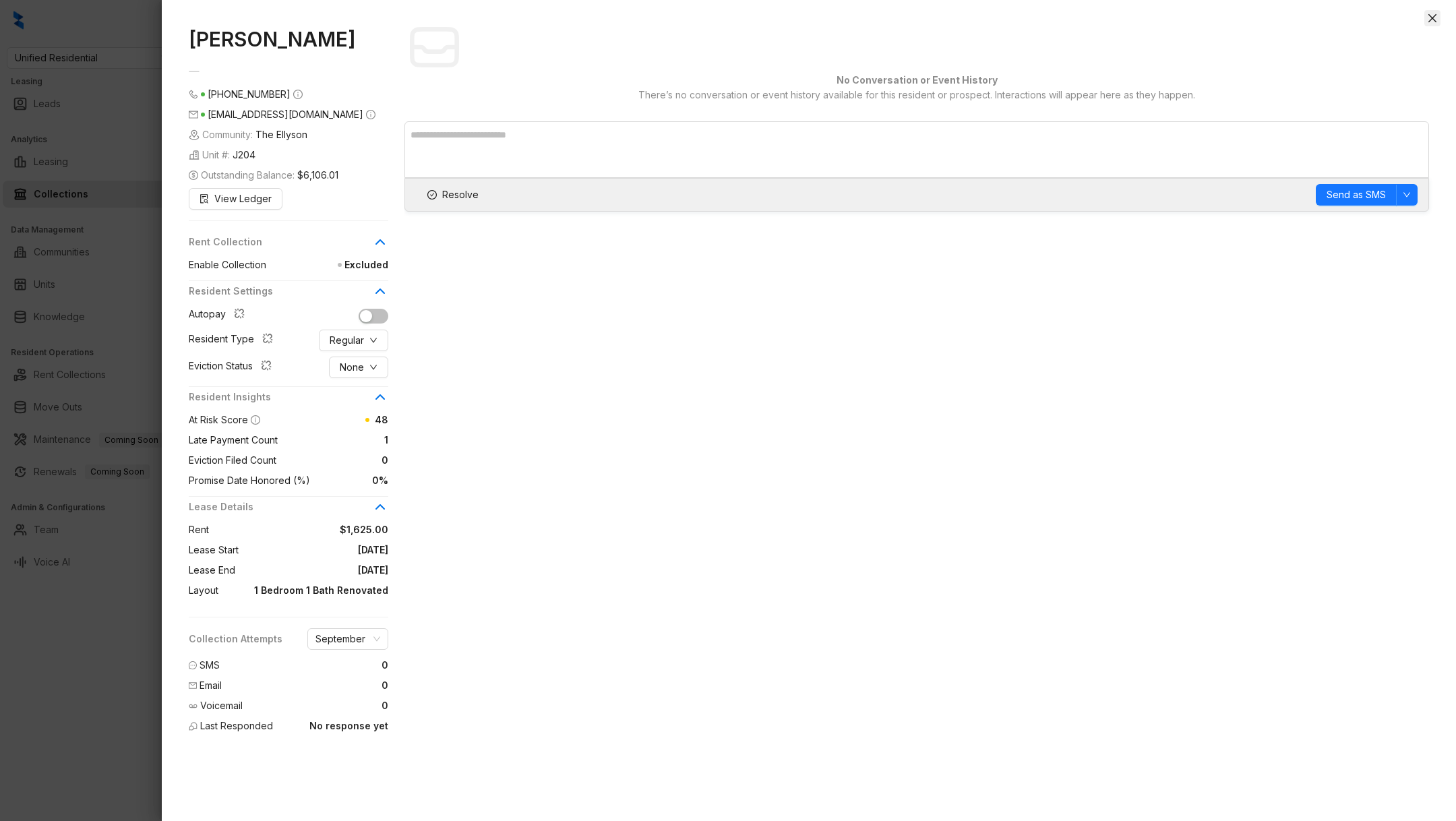
click at [1431, 10] on button "Close" at bounding box center [1432, 17] width 16 height 16
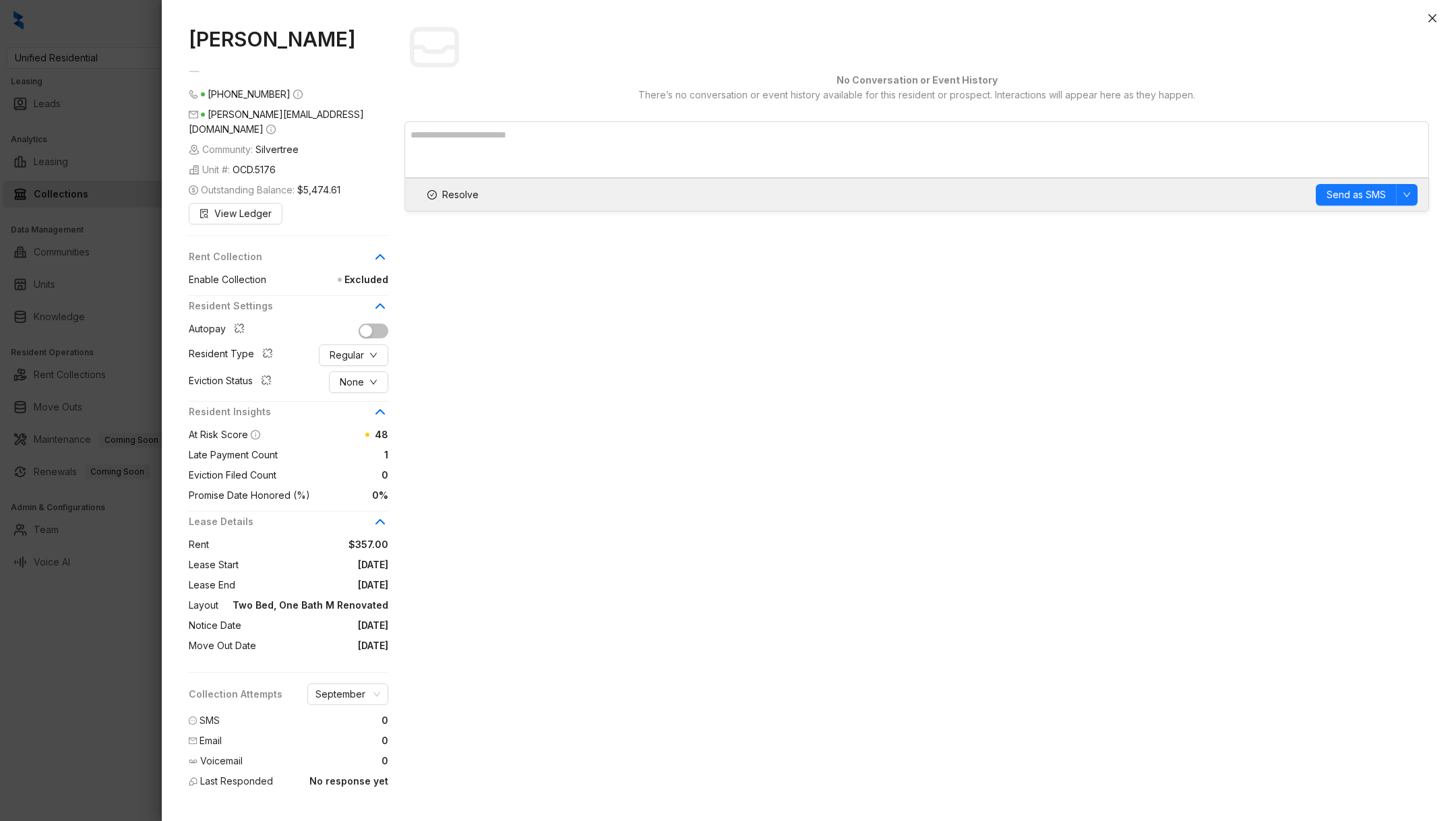
click at [117, 710] on div at bounding box center [728, 410] width 1456 height 821
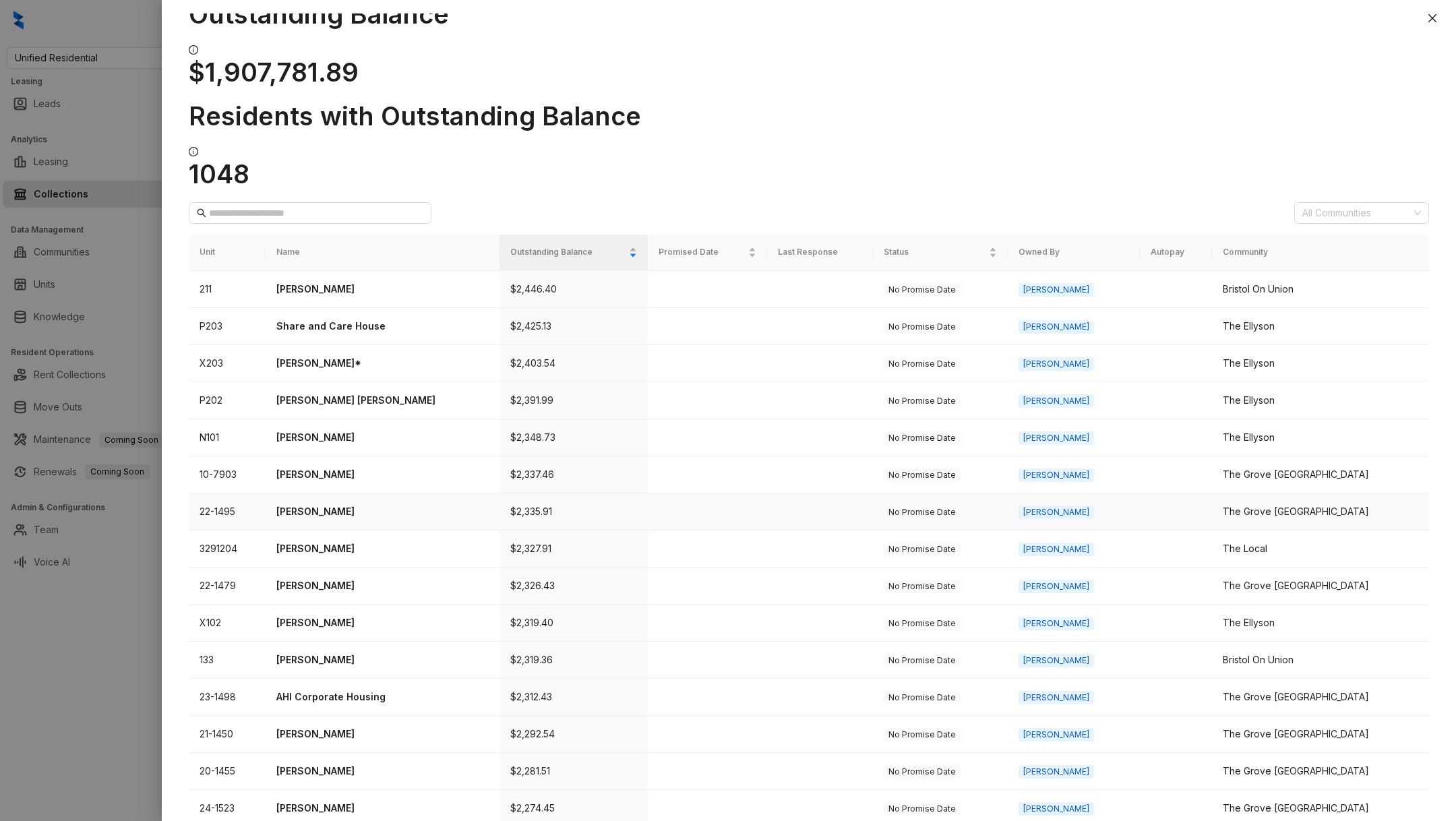
scroll to position [72, 0]
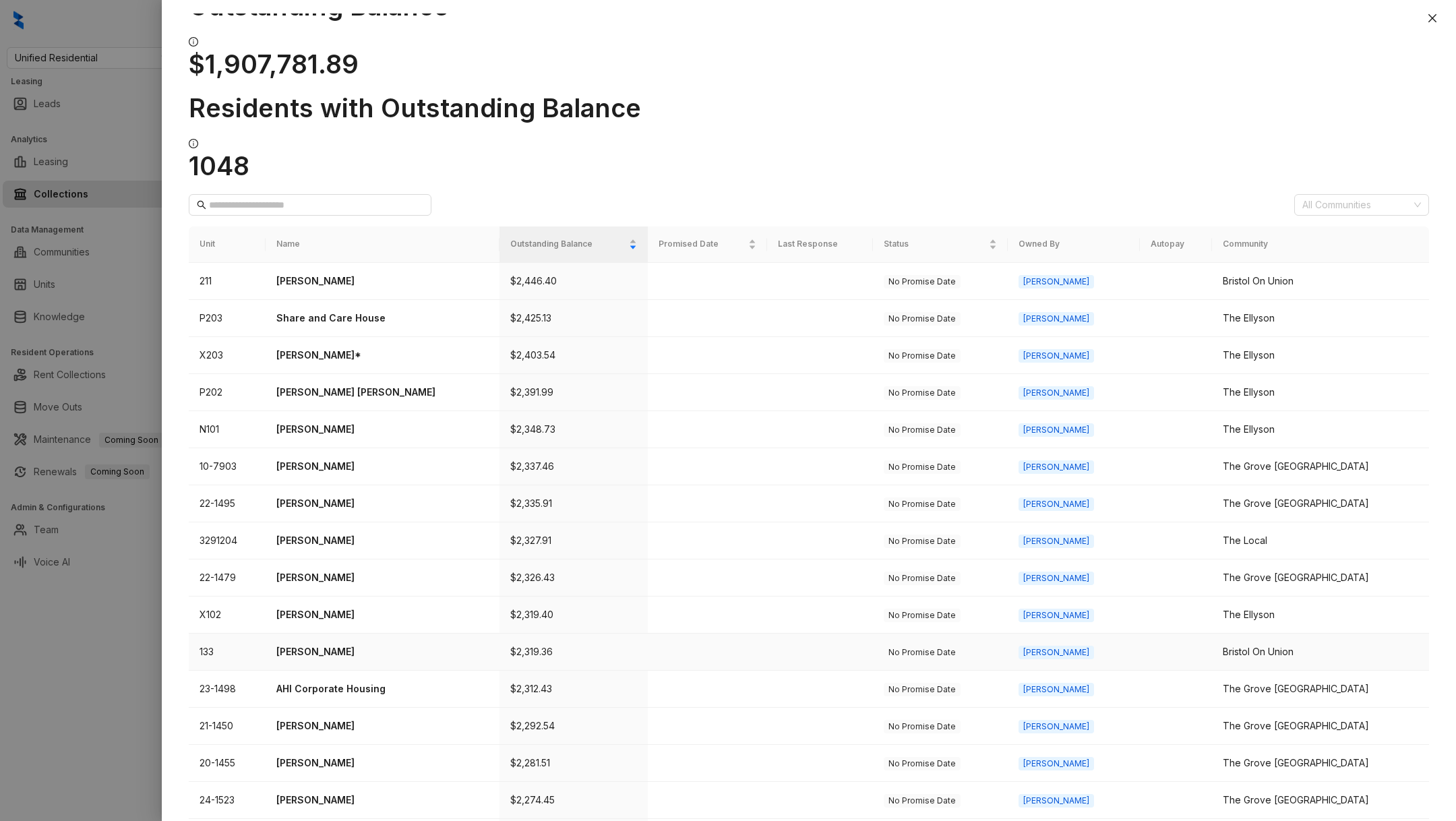
click at [383, 644] on p "[PERSON_NAME]" at bounding box center [382, 651] width 212 height 15
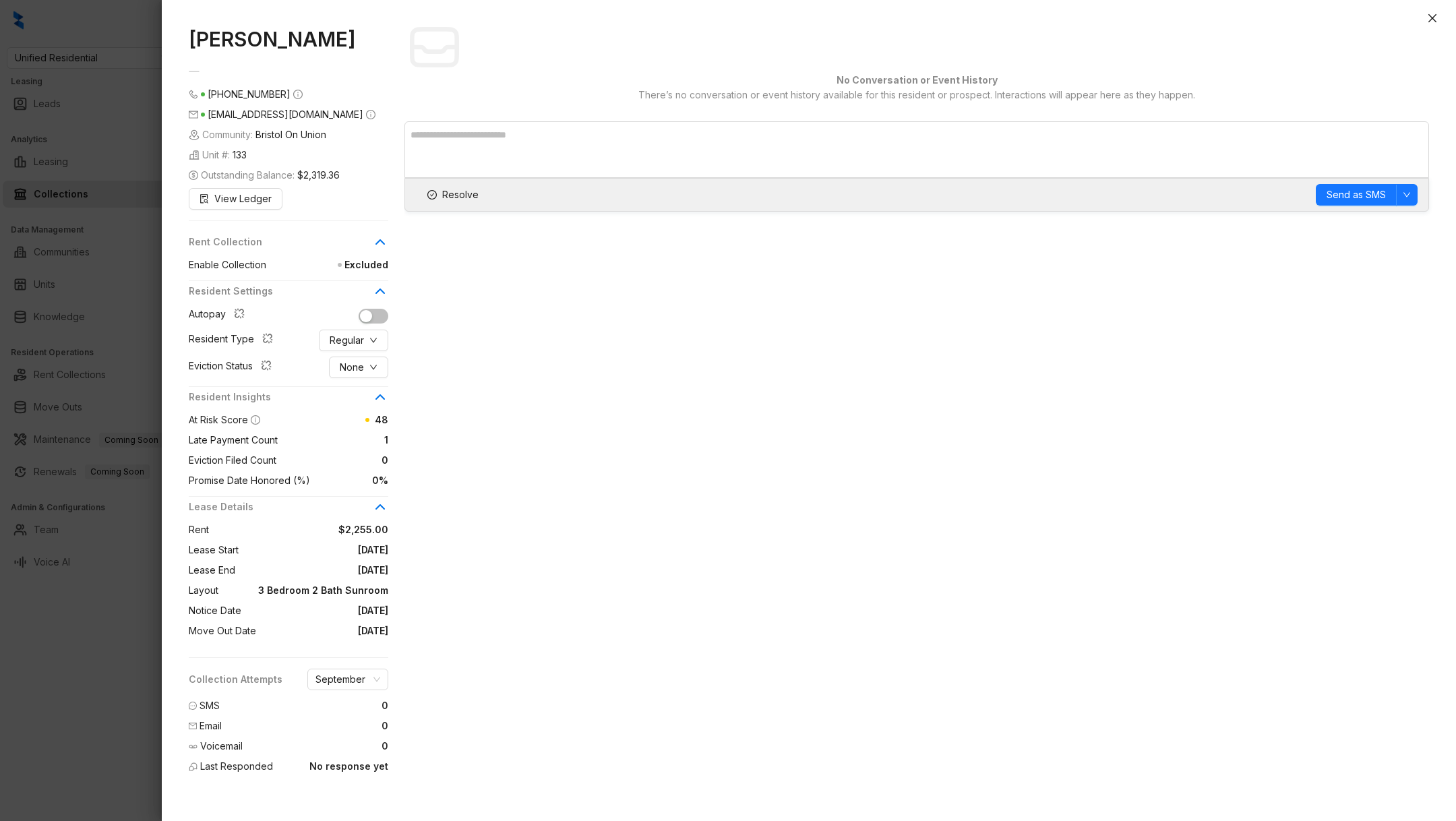
click at [150, 747] on div at bounding box center [728, 410] width 1456 height 821
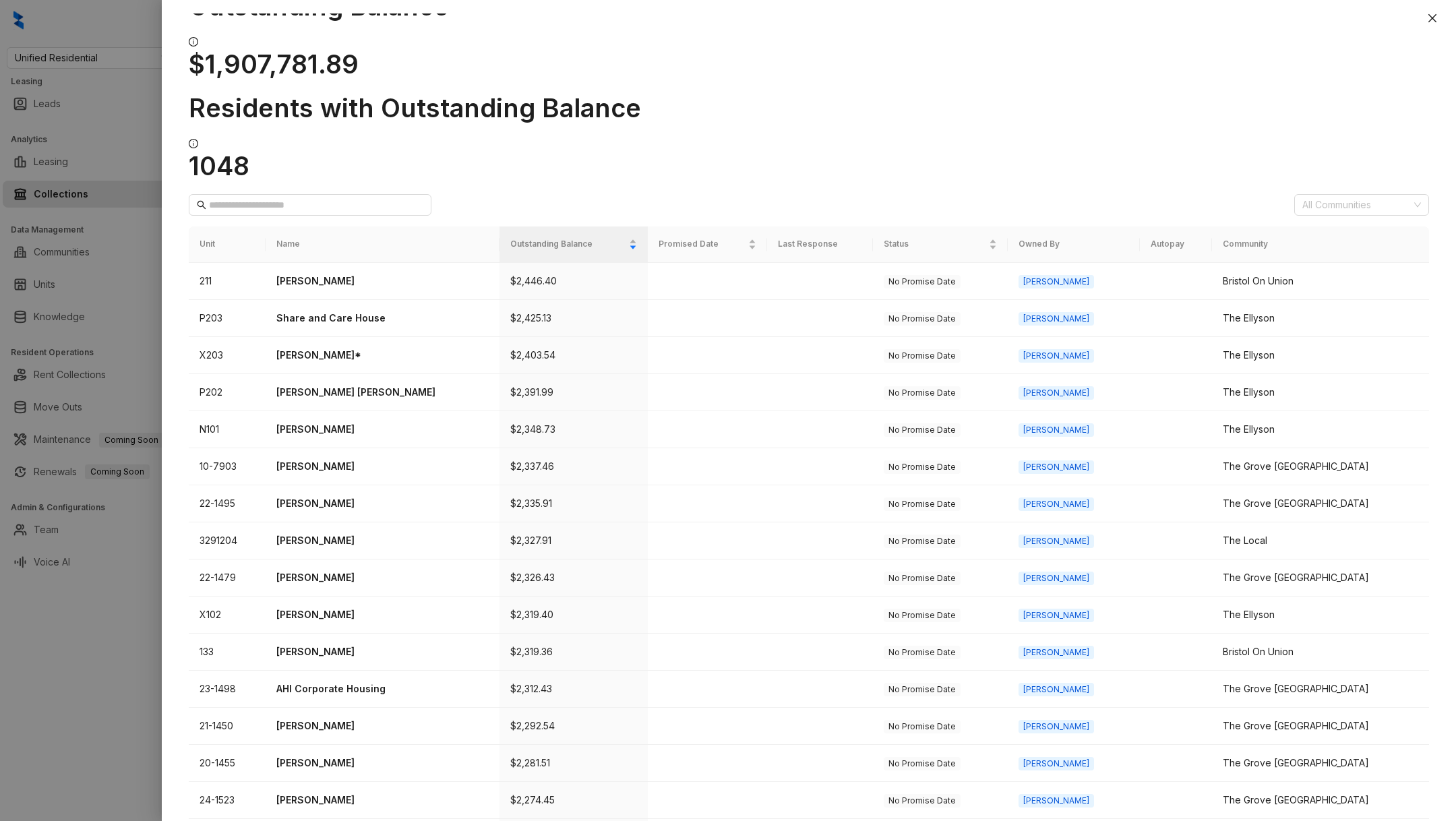
click at [34, 593] on div at bounding box center [728, 410] width 1456 height 821
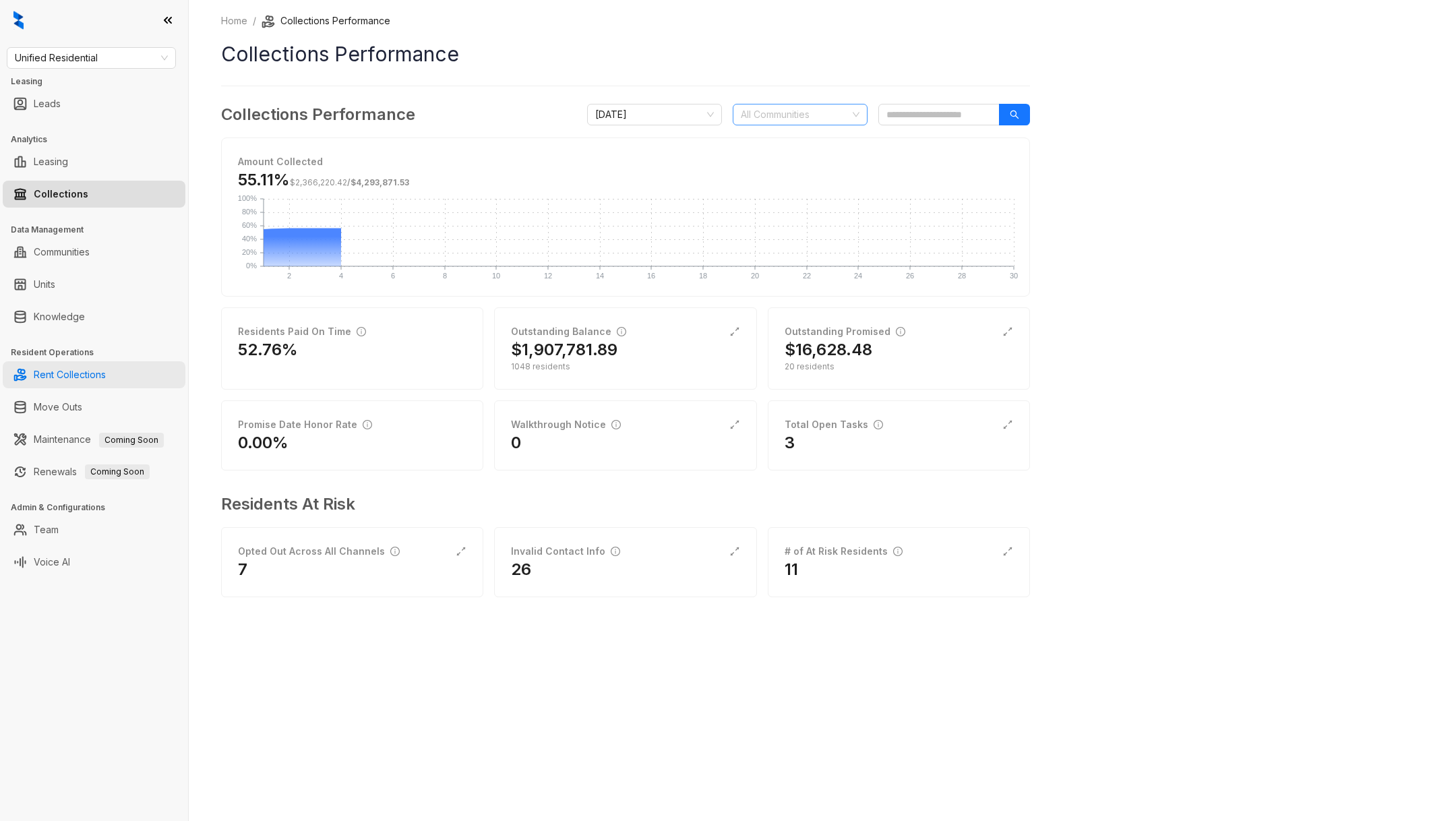
click at [100, 387] on link "Rent Collections" at bounding box center [70, 375] width 72 height 27
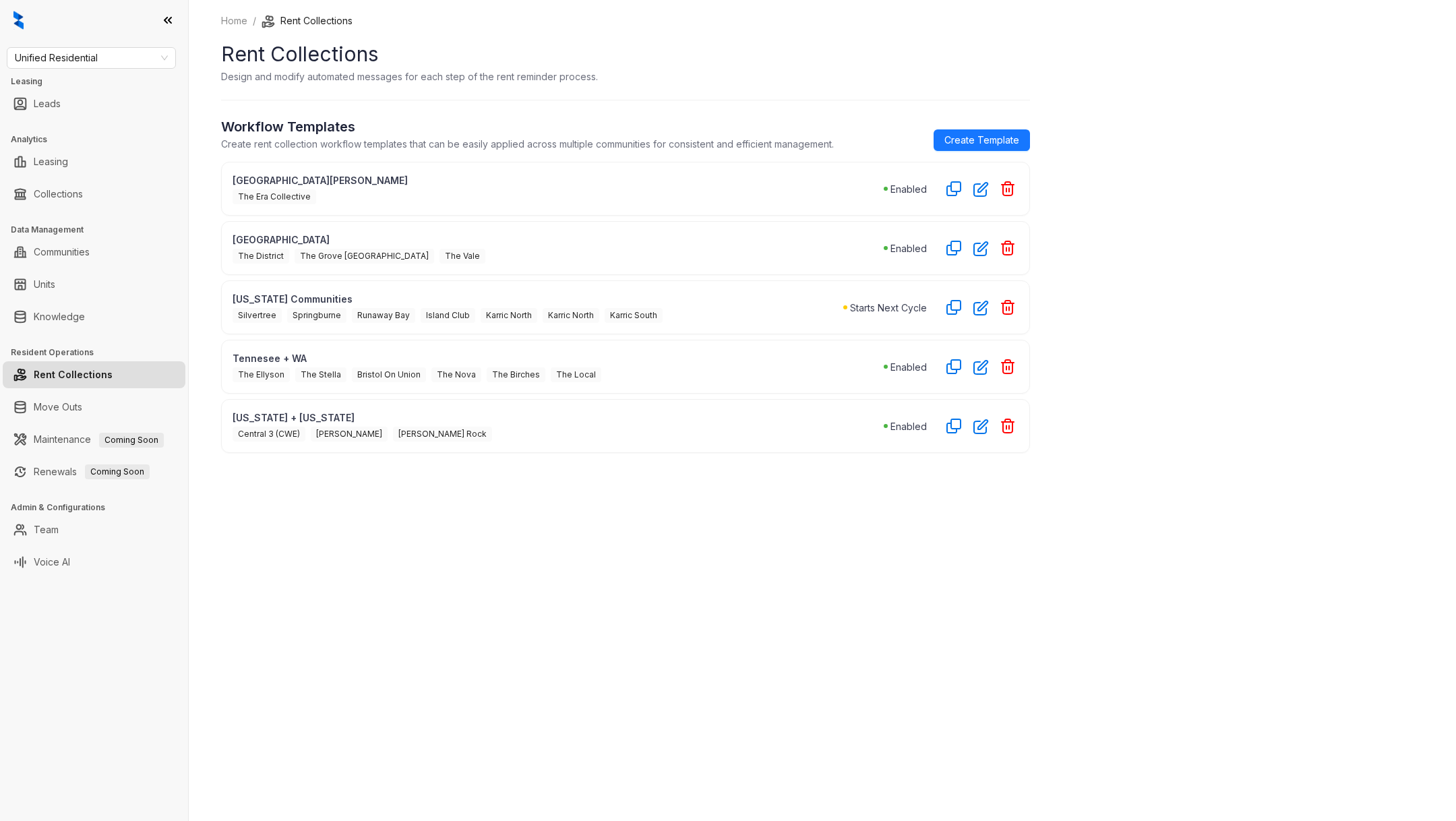
drag, startPoint x: 667, startPoint y: 321, endPoint x: 328, endPoint y: 321, distance: 339.0
click at [328, 322] on div "[US_STATE] Communities [GEOGRAPHIC_DATA] Karric [GEOGRAPHIC_DATA] [GEOGRAPHIC_D…" at bounding box center [626, 308] width 809 height 54
click at [71, 191] on link "Collections" at bounding box center [58, 194] width 49 height 27
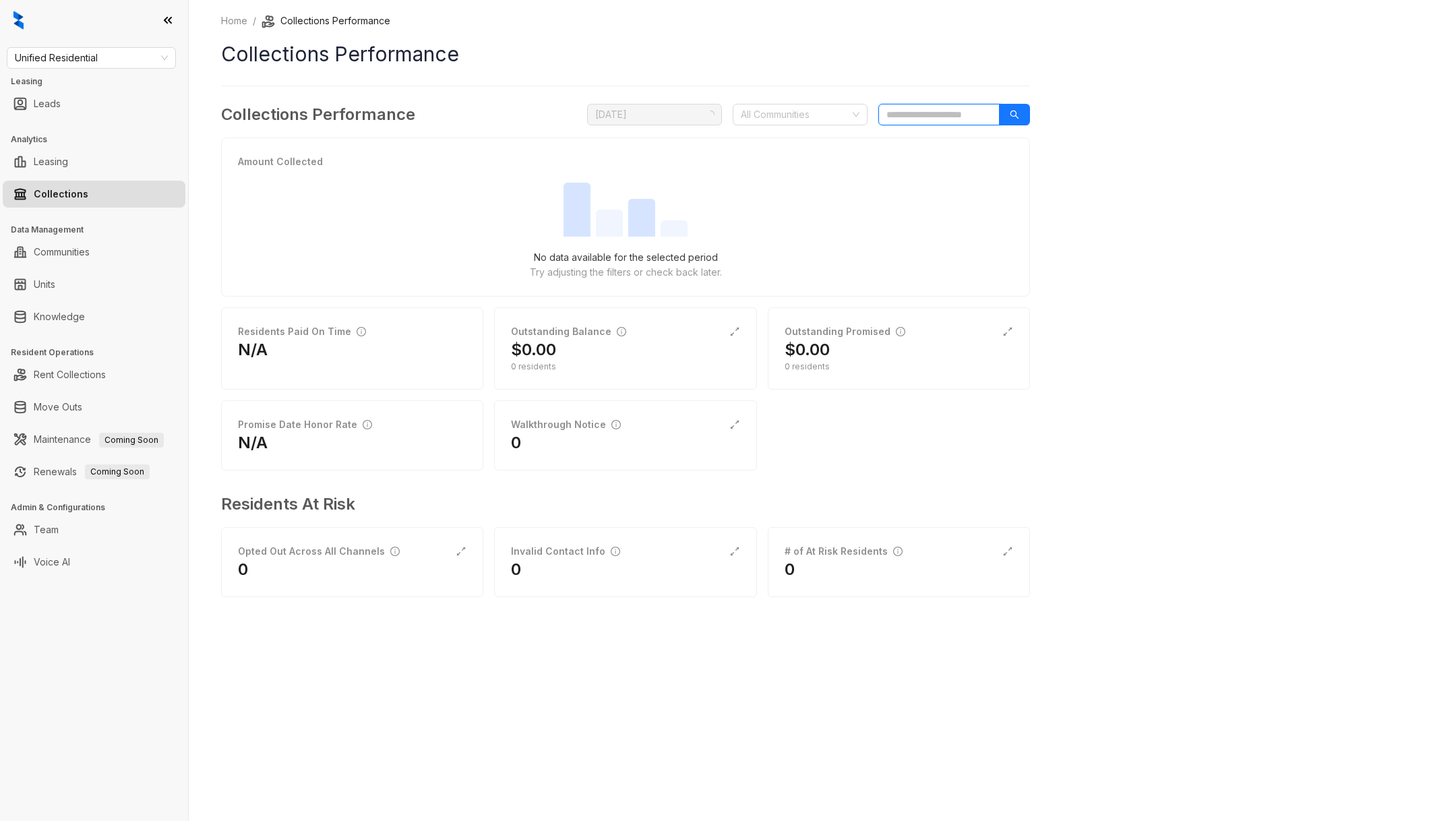
click at [939, 110] on input "search" at bounding box center [939, 115] width 121 height 21
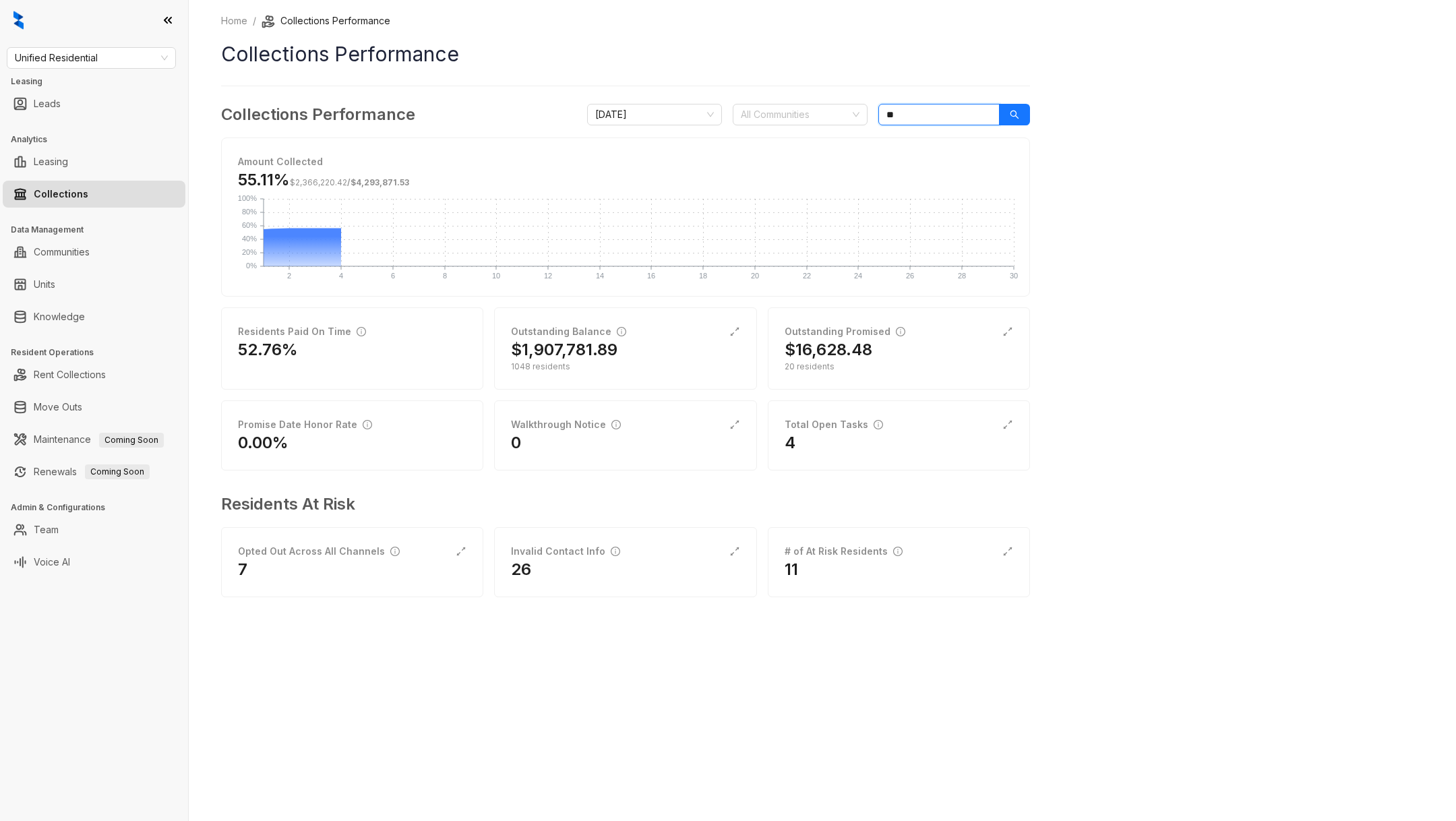
type input "*"
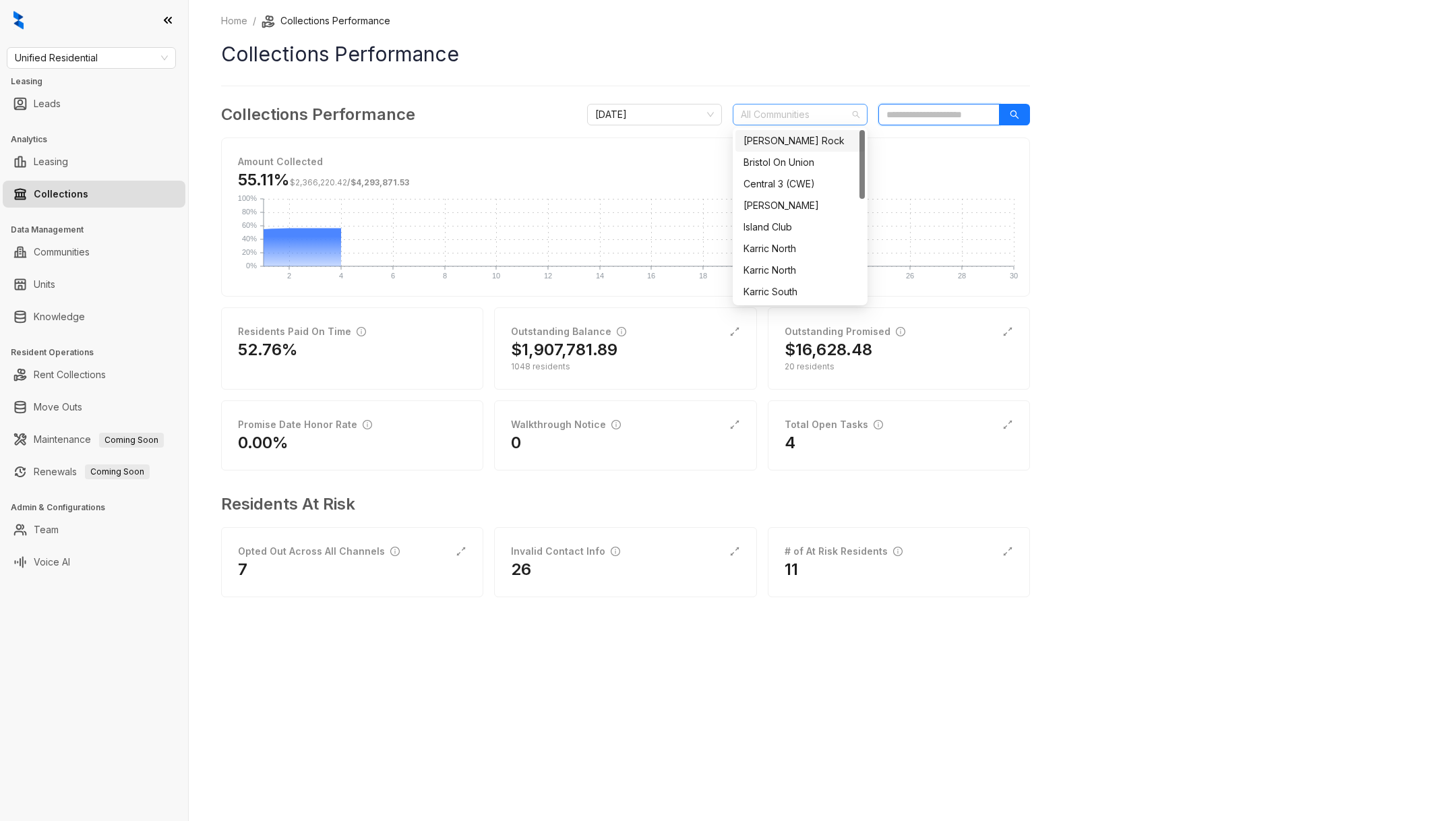
click at [817, 115] on div at bounding box center [793, 114] width 115 height 18
type input "****"
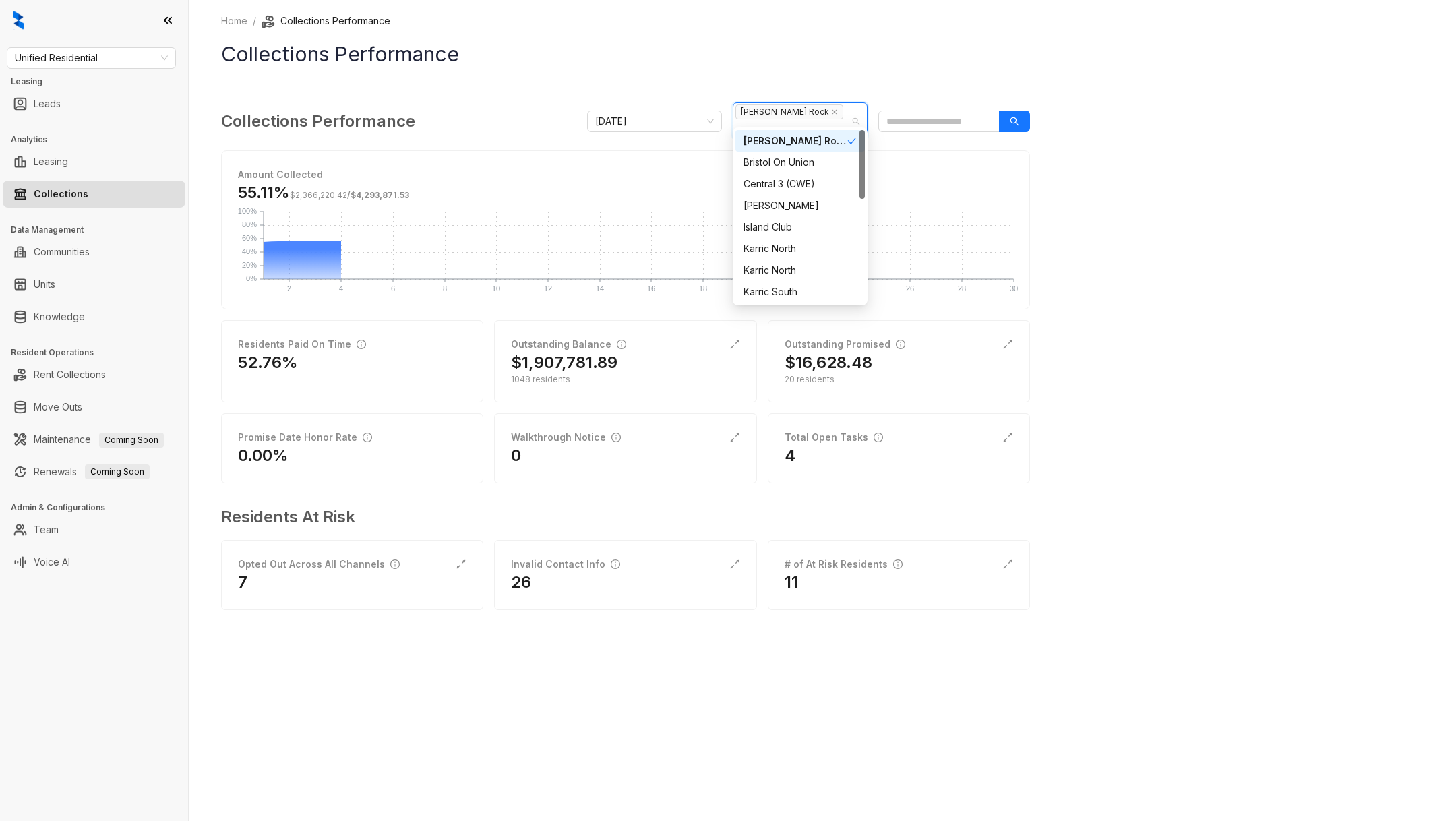
click at [1118, 109] on div "Home / Collections Performance Collections Performance Collections Performance …" at bounding box center [823, 410] width 1267 height 821
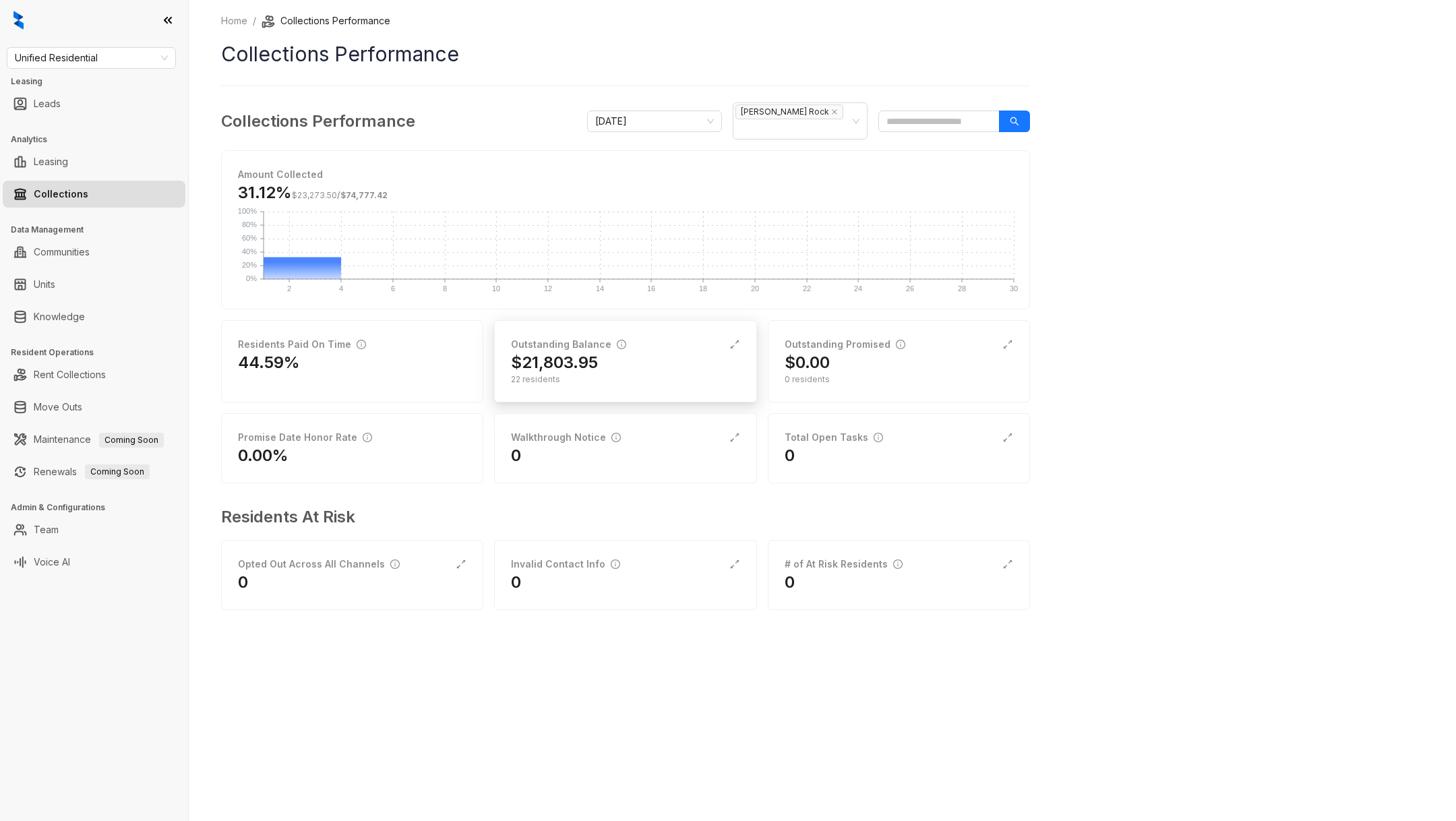
click at [642, 352] on div "$21,803.95" at bounding box center [626, 363] width 229 height 21
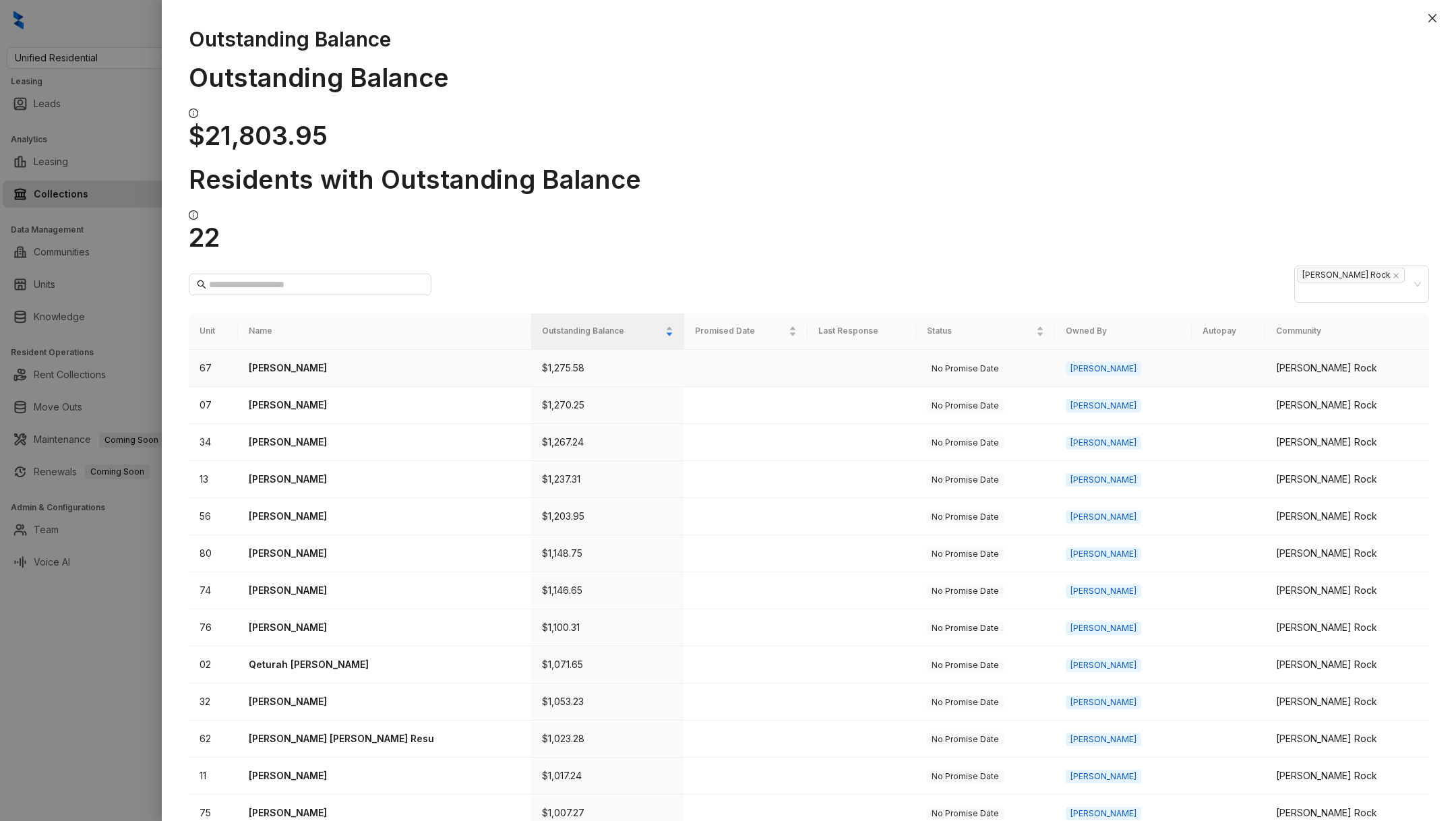
click at [298, 361] on p "[PERSON_NAME]" at bounding box center [384, 368] width 272 height 15
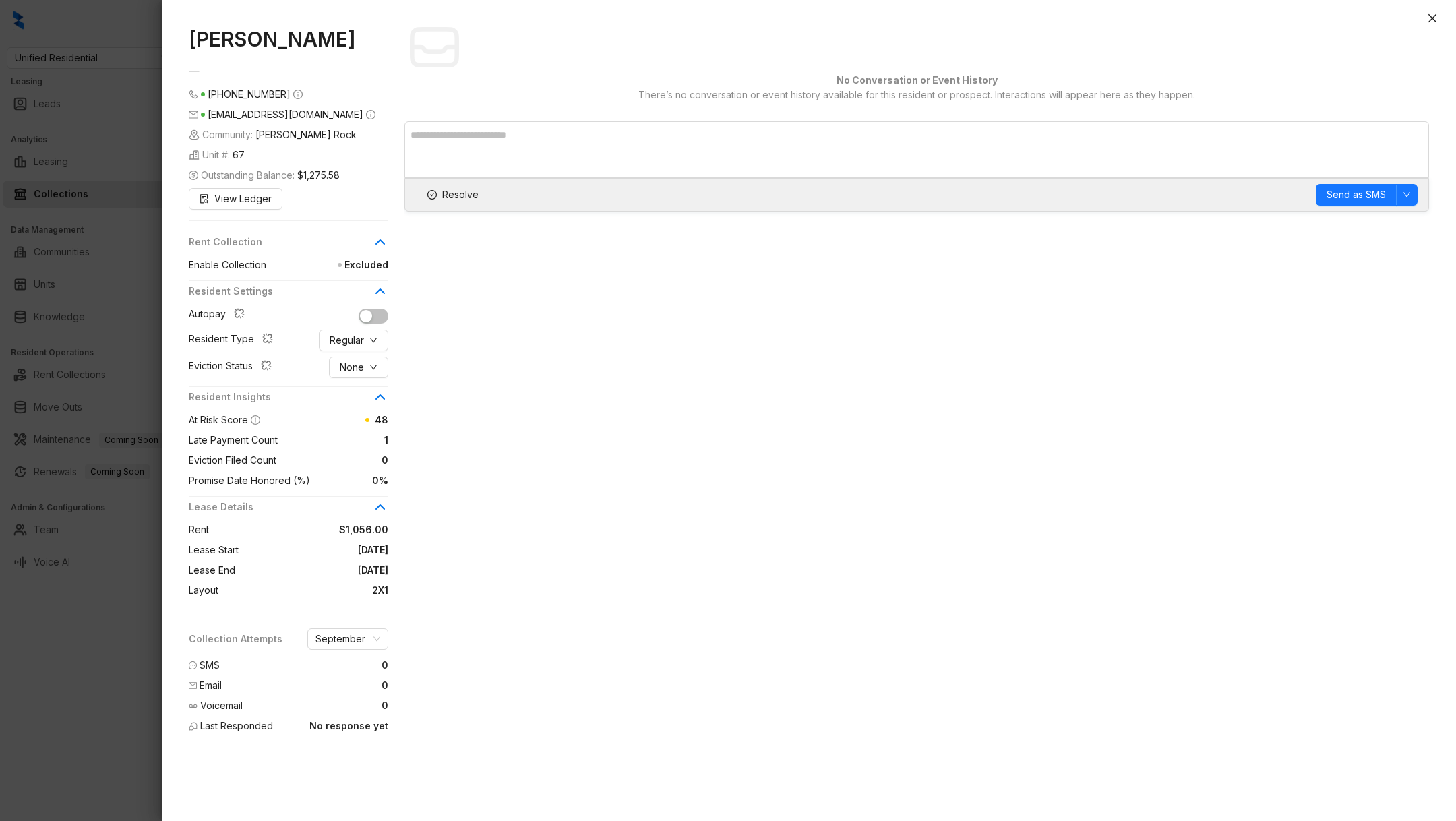
click at [64, 581] on div at bounding box center [728, 410] width 1456 height 821
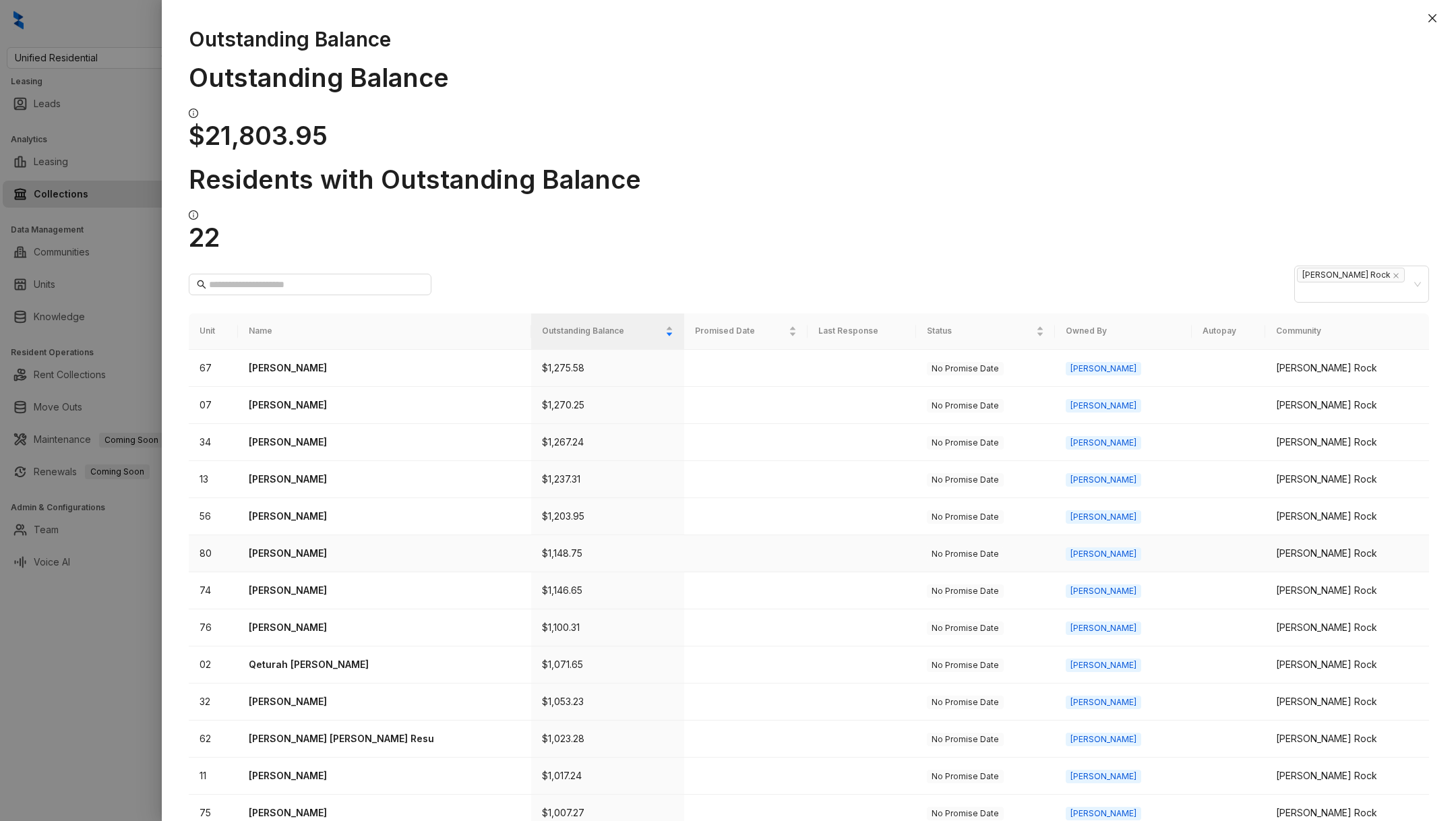
click at [309, 546] on p "[PERSON_NAME]" at bounding box center [384, 553] width 272 height 15
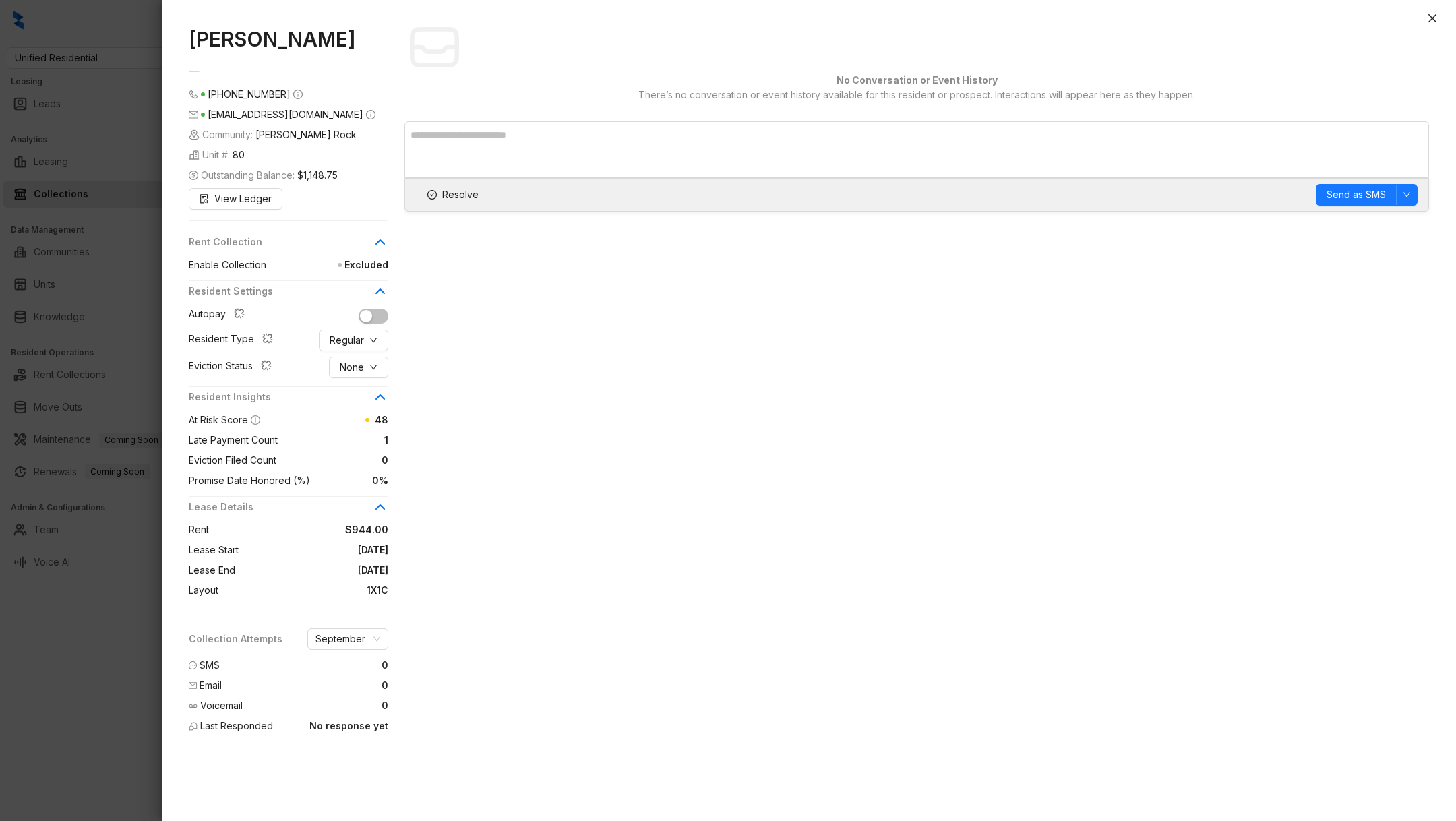
click at [129, 696] on div at bounding box center [728, 410] width 1456 height 821
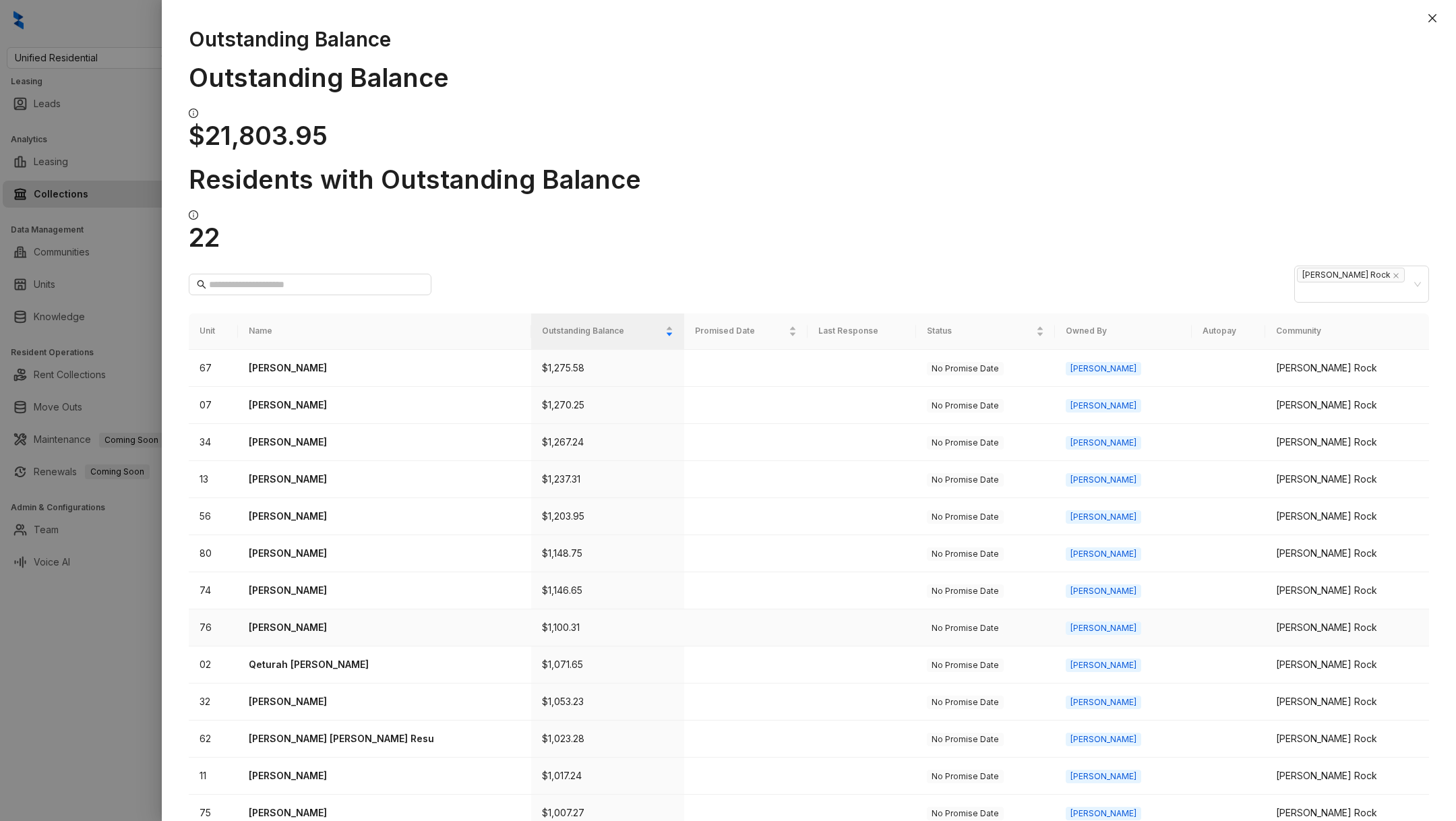
click at [306, 620] on p "[PERSON_NAME]" at bounding box center [384, 627] width 272 height 15
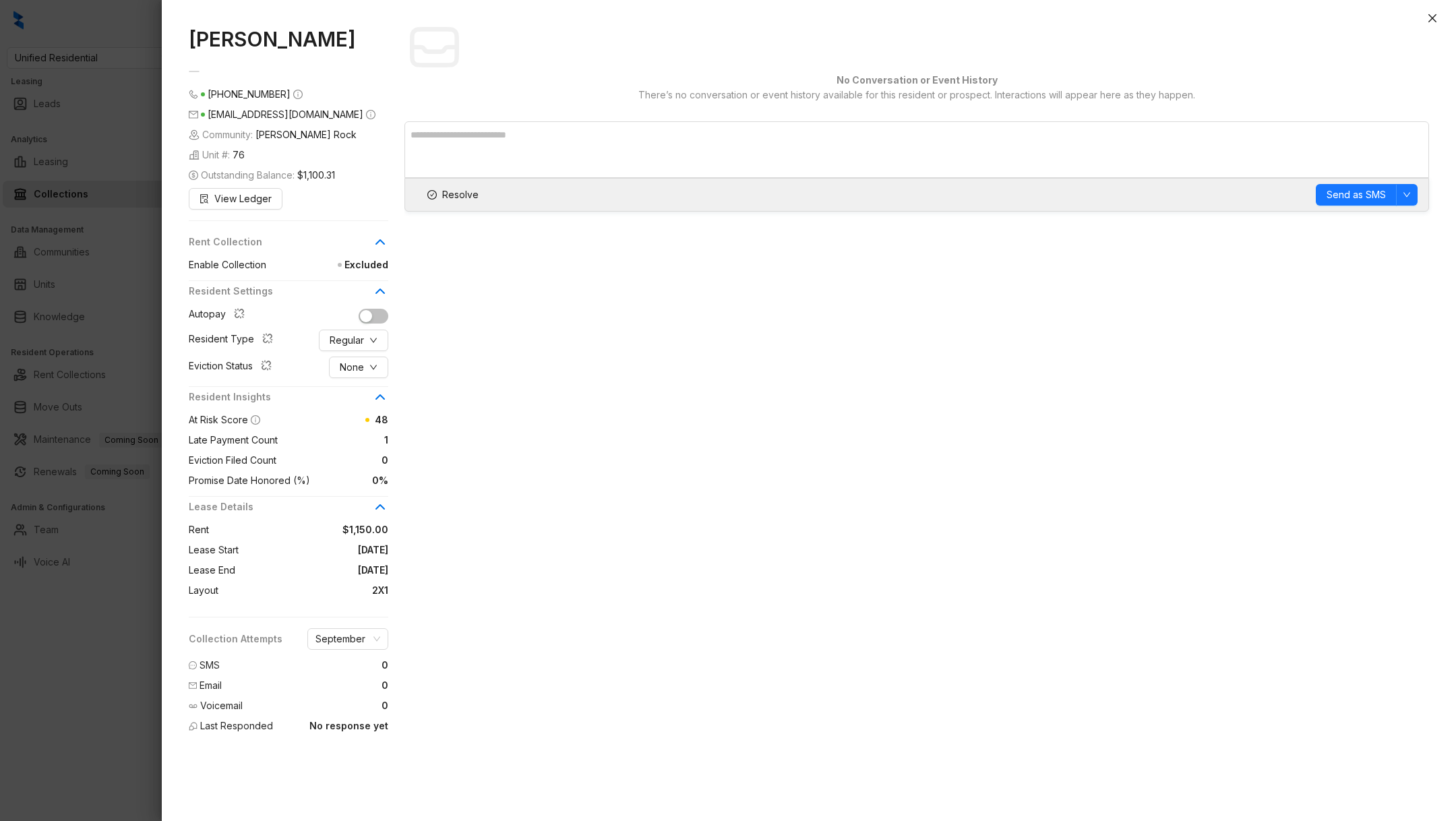
click at [161, 656] on div at bounding box center [728, 410] width 1456 height 821
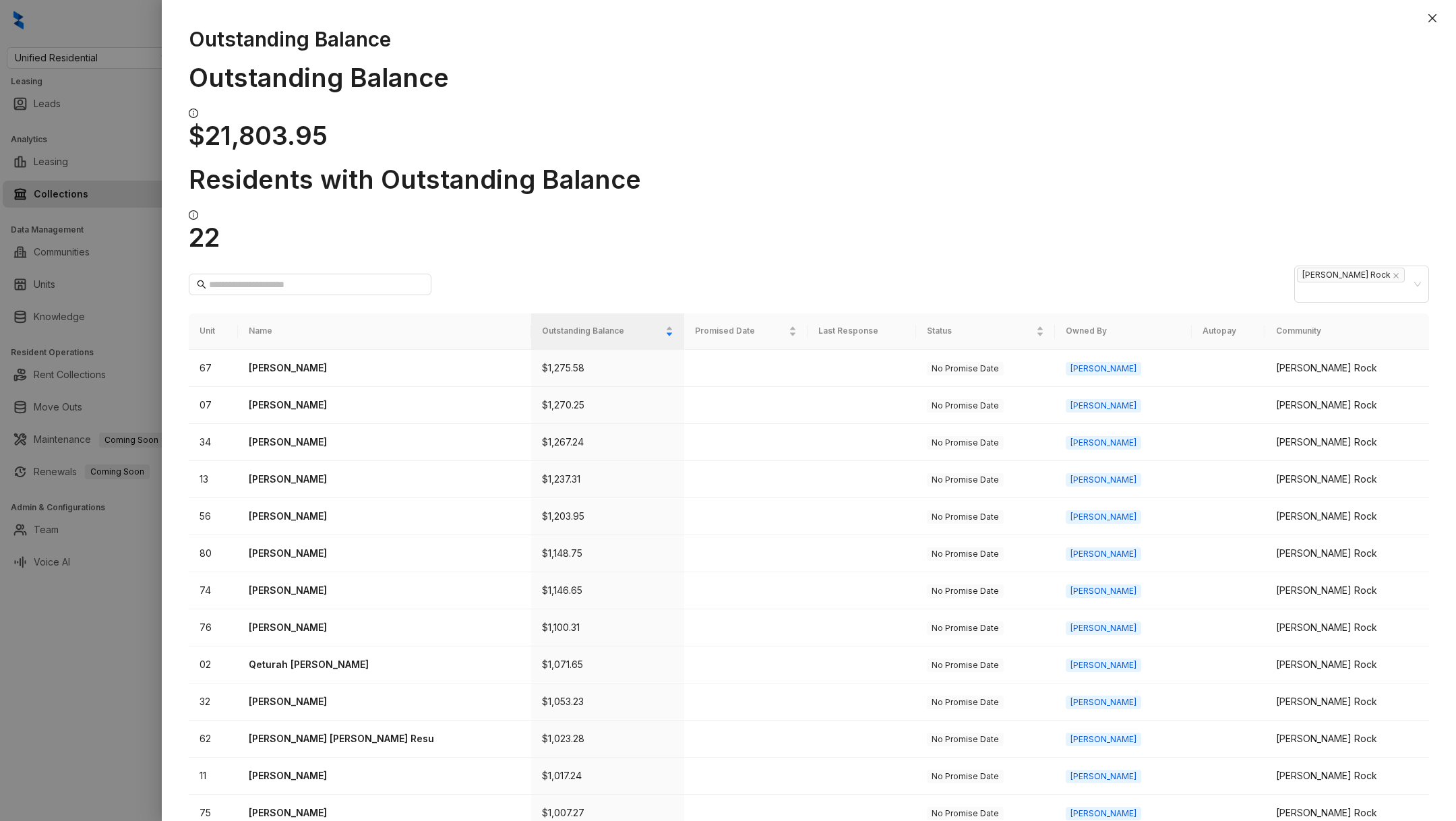
click at [1404, 141] on div "Outstanding Balance Outstanding Balance $21,803.95 Residents with Outstanding B…" at bounding box center [809, 417] width 1294 height 808
click at [1391, 266] on div "[PERSON_NAME] Rock" at bounding box center [1361, 284] width 135 height 37
click at [1349, 271] on div "Island Club" at bounding box center [1361, 266] width 113 height 15
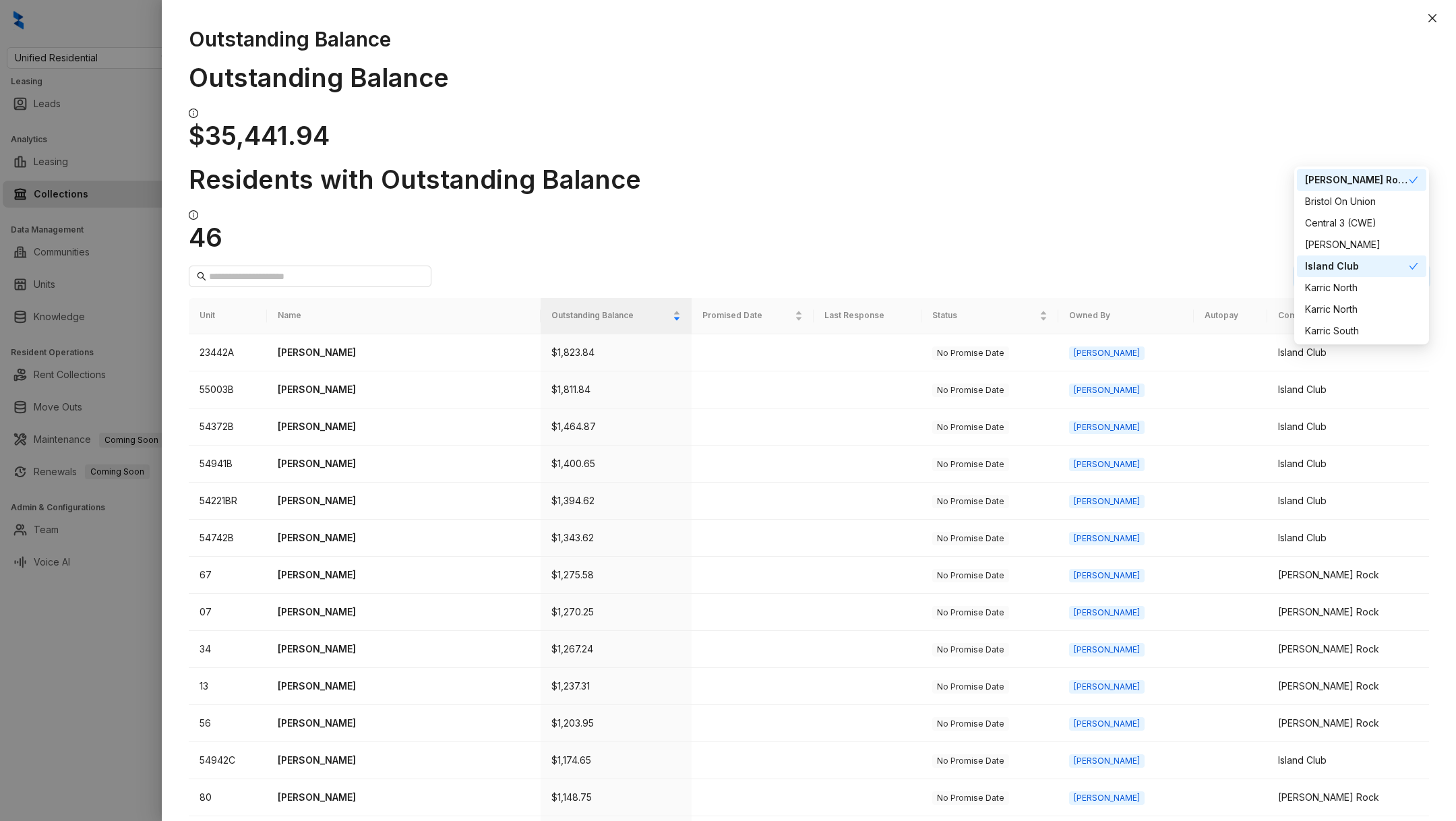
click at [854, 70] on div "Outstanding Balance $35,441.94 Residents with Outstanding Balance 46" at bounding box center [809, 157] width 1241 height 191
click at [334, 445] on td "[PERSON_NAME]" at bounding box center [404, 464] width 274 height 37
click at [304, 456] on p "[PERSON_NAME]" at bounding box center [404, 463] width 252 height 15
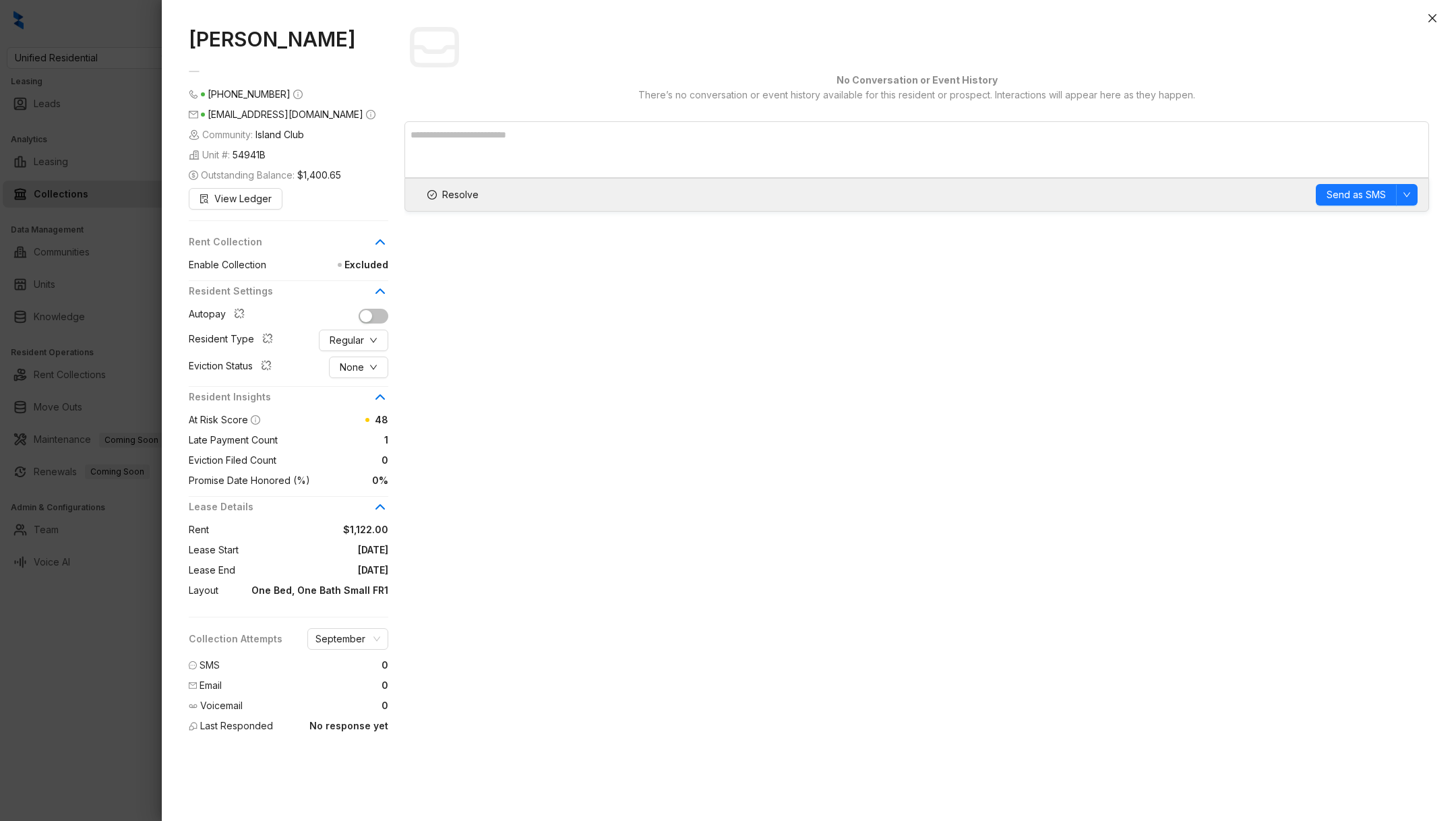
click at [63, 725] on div at bounding box center [728, 410] width 1456 height 821
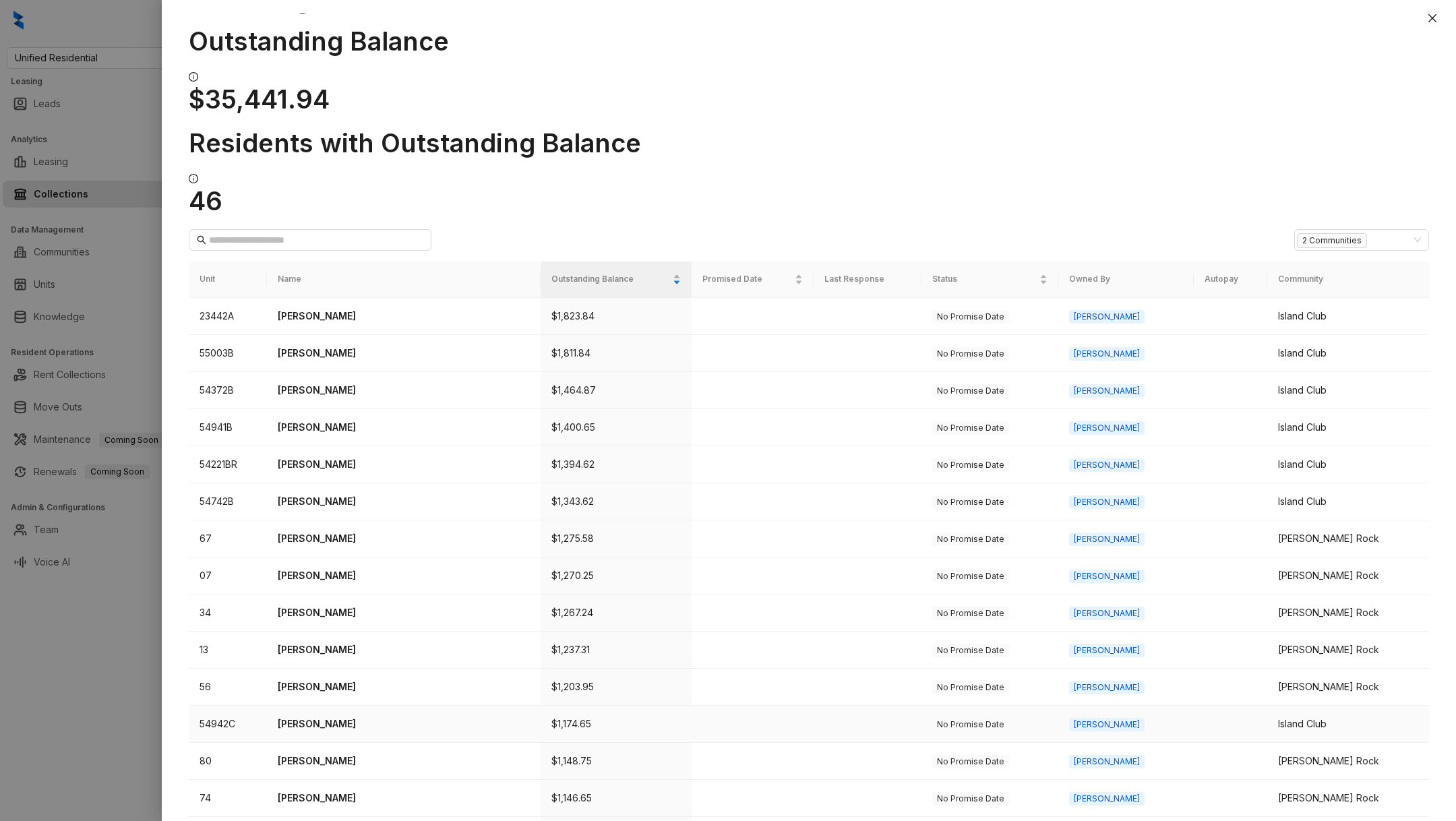
scroll to position [174, 0]
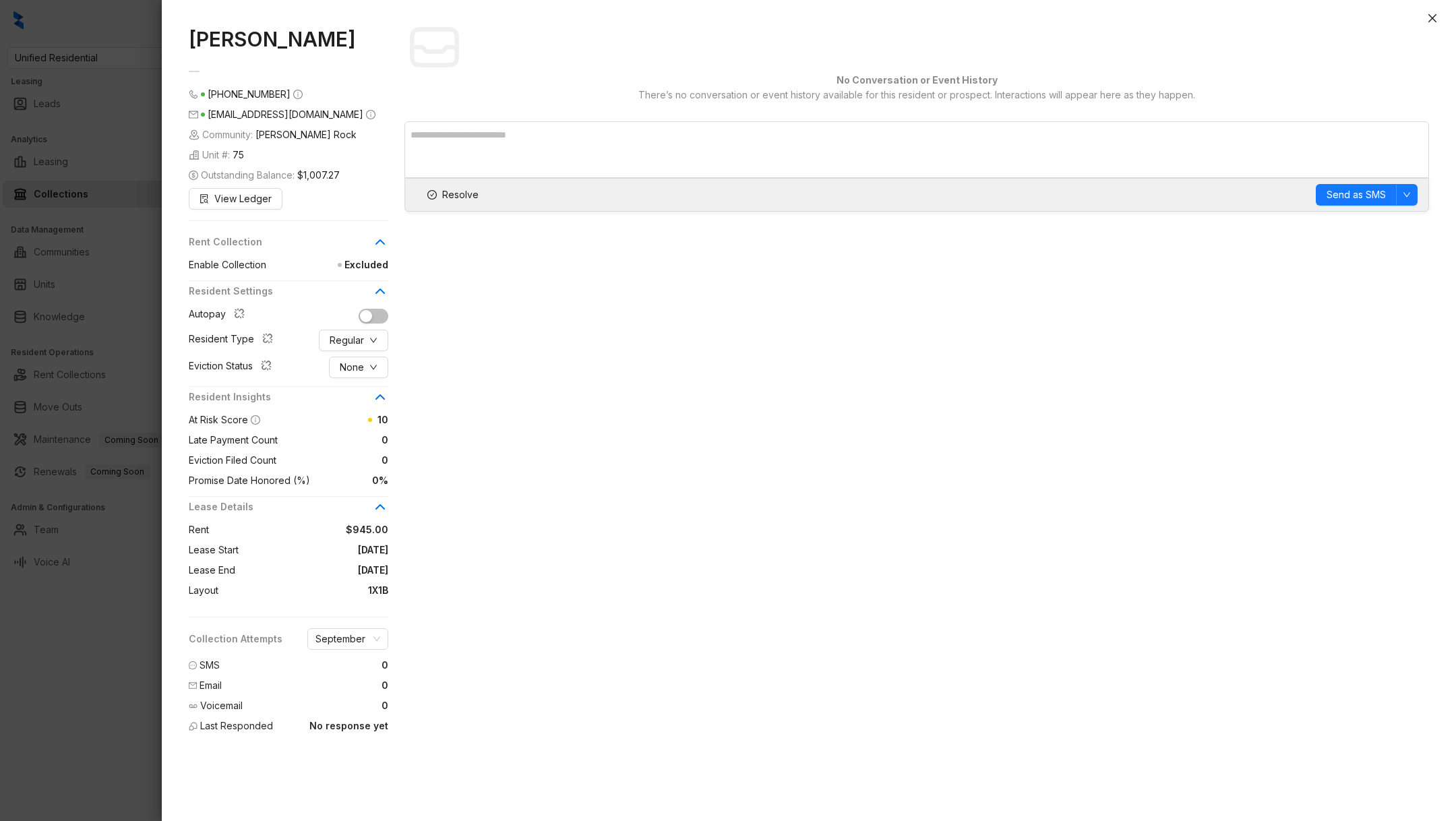
click at [352, 264] on span "Excluded" at bounding box center [328, 264] width 122 height 15
click at [353, 262] on span "Excluded" at bounding box center [328, 264] width 122 height 15
click at [189, 278] on span at bounding box center [189, 278] width 0 height 0
drag, startPoint x: 186, startPoint y: 264, endPoint x: 351, endPoint y: 262, distance: 165.0
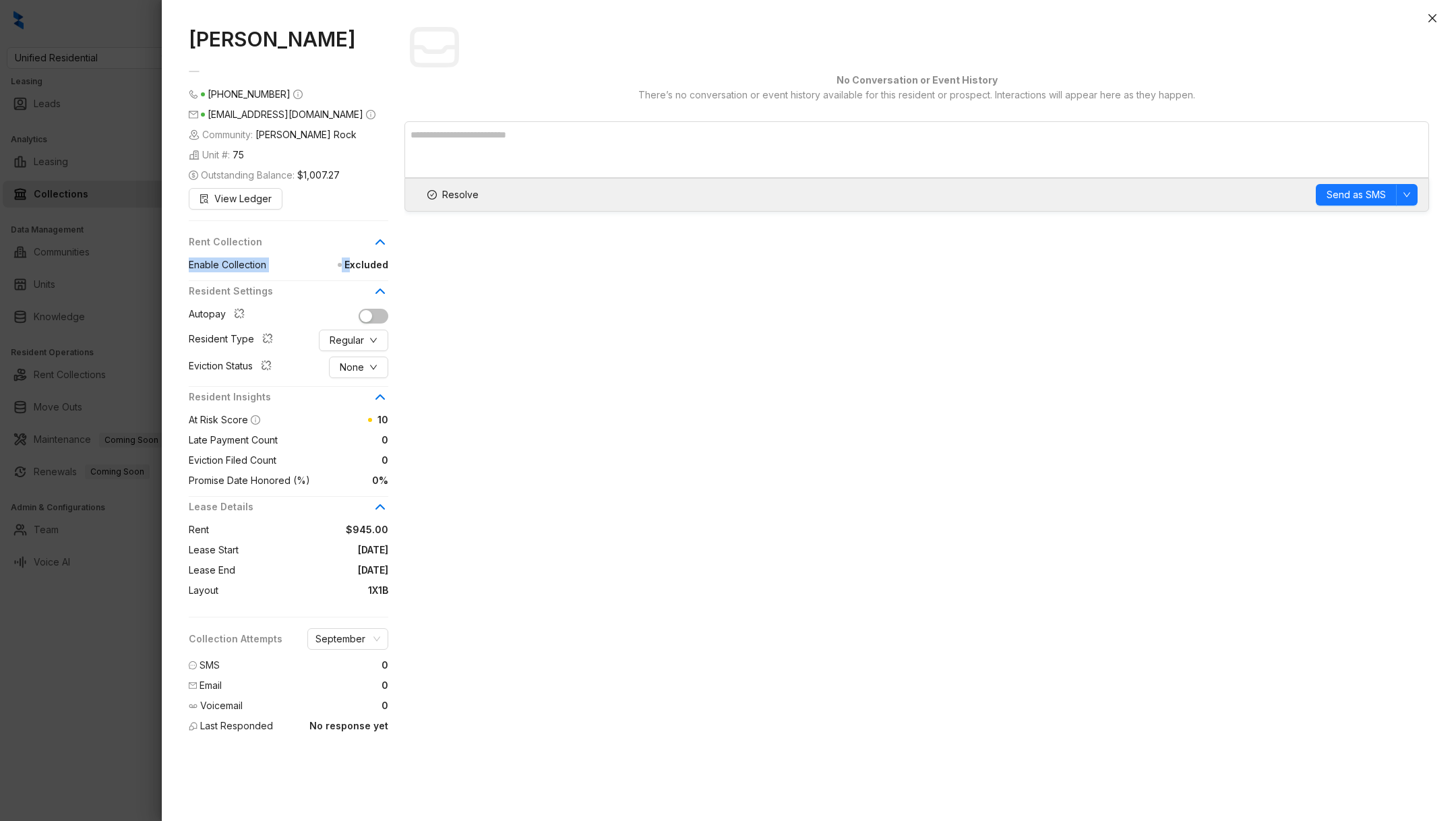
click at [350, 264] on div "[PERSON_NAME] [PHONE_NUMBER] [EMAIL_ADDRESS][DOMAIN_NAME] Community: [PERSON_NA…" at bounding box center [809, 417] width 1294 height 808
click at [383, 267] on span "Excluded" at bounding box center [328, 264] width 122 height 15
click at [100, 717] on div at bounding box center [728, 410] width 1456 height 821
